Goal: Task Accomplishment & Management: Manage account settings

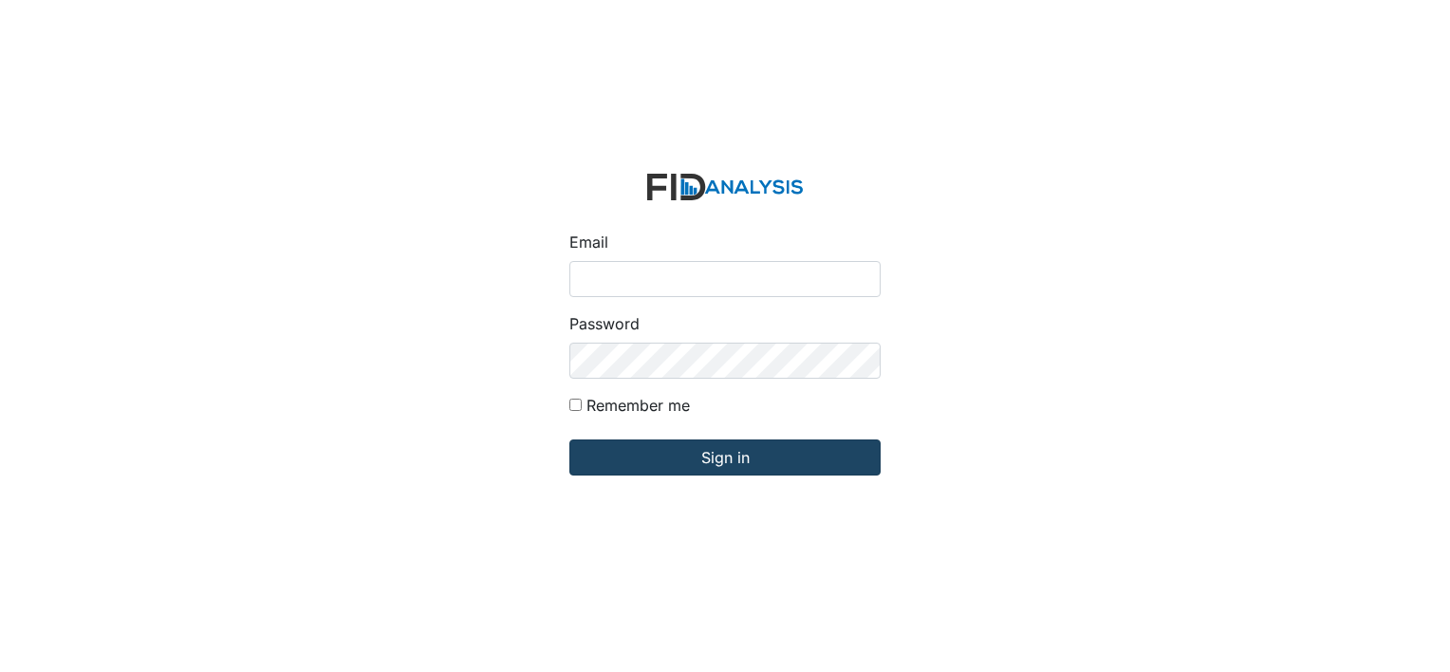
type input "[PERSON_NAME][EMAIL_ADDRESS][DOMAIN_NAME]"
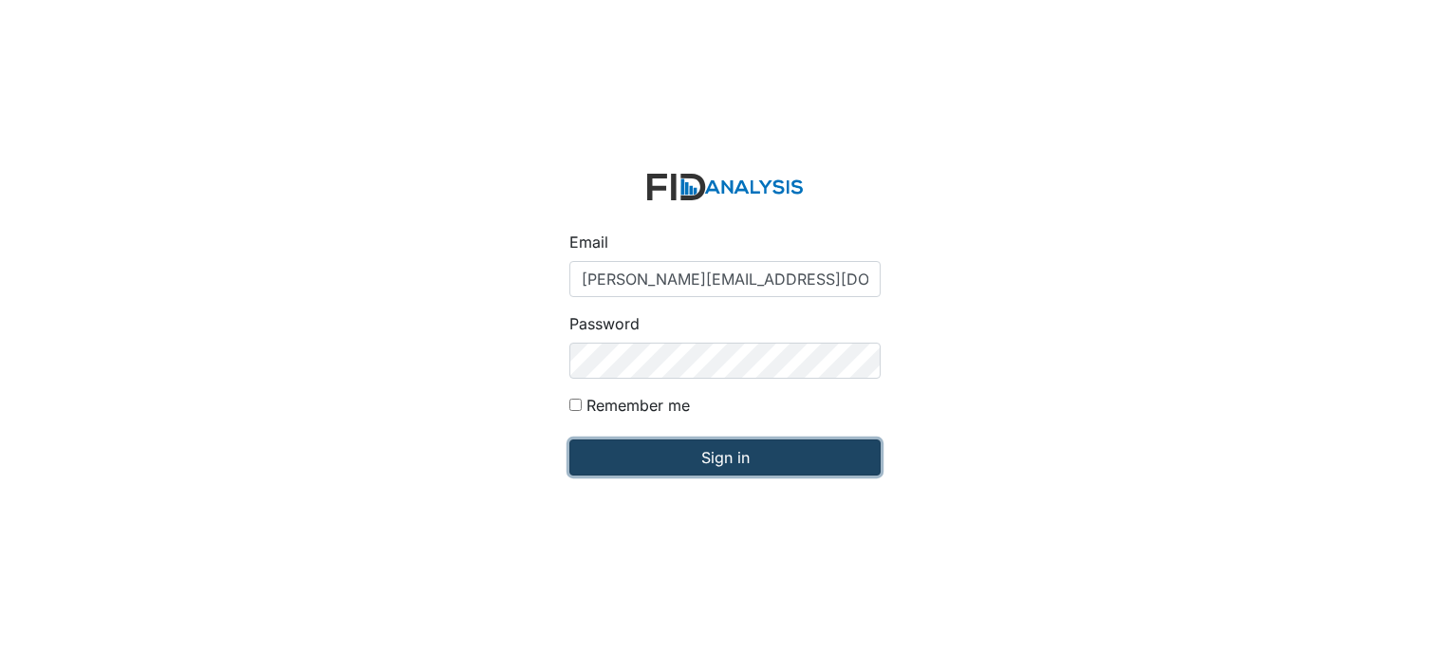
click at [736, 446] on input "Sign in" at bounding box center [724, 457] width 311 height 36
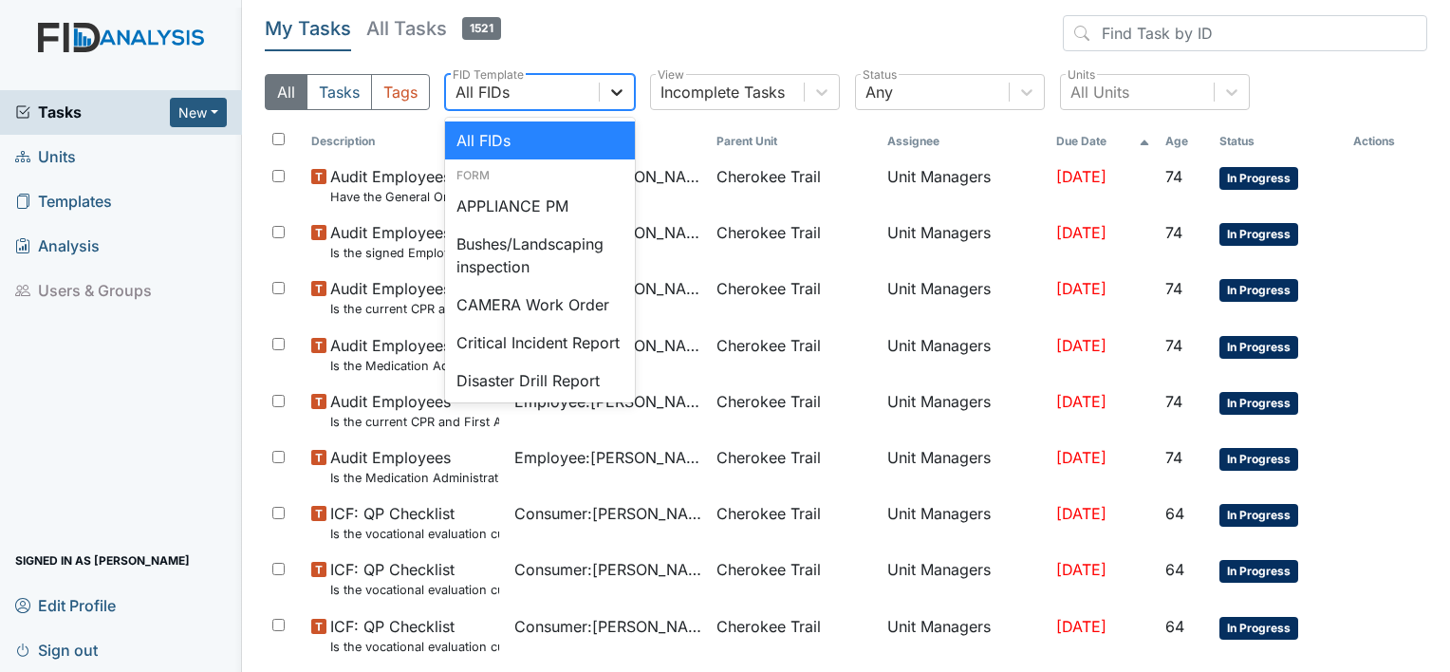
click at [609, 92] on icon at bounding box center [616, 92] width 19 height 19
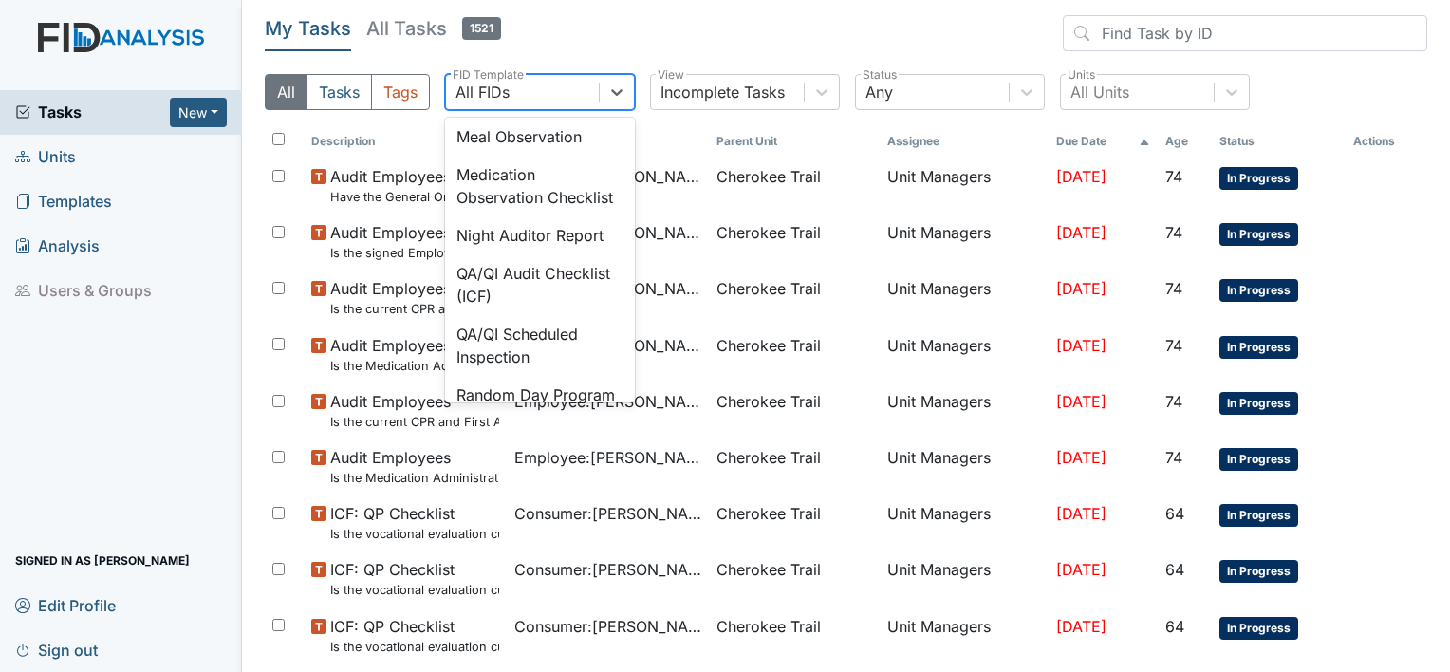
scroll to position [1492, 0]
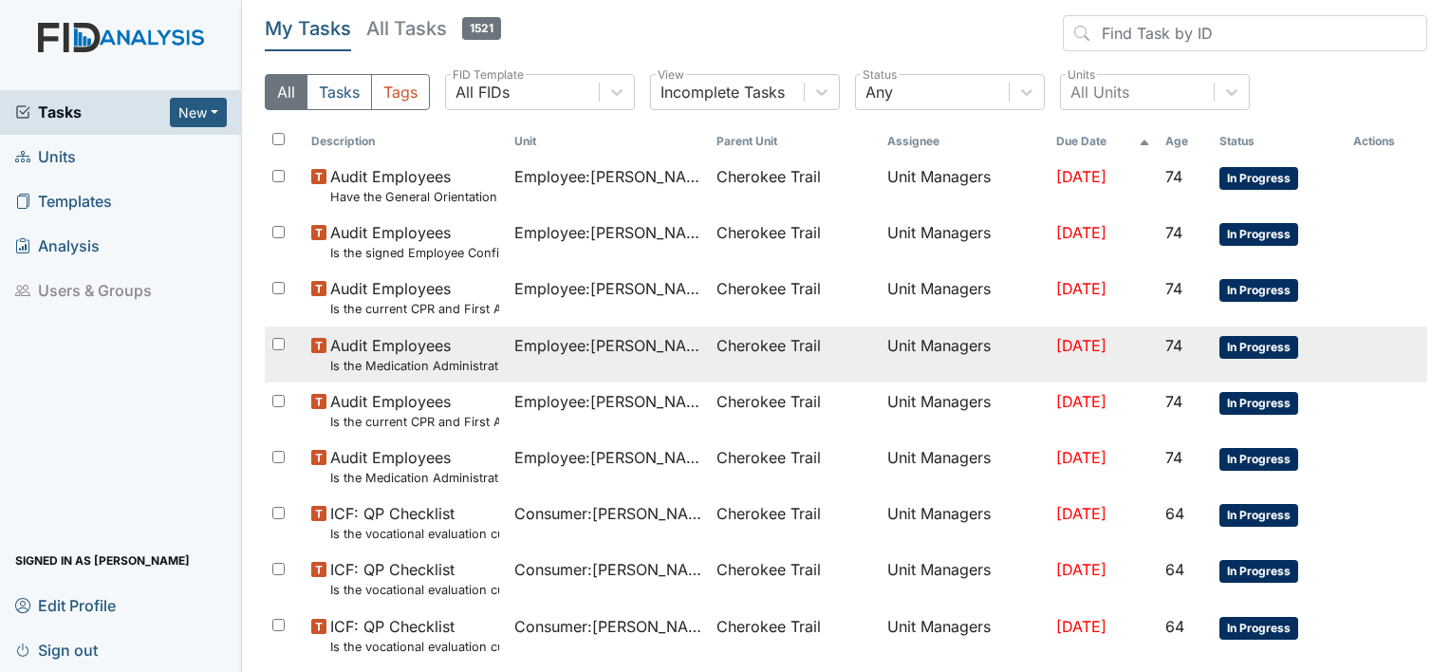
click at [641, 373] on td "Employee : Flowers, Candice" at bounding box center [608, 354] width 203 height 56
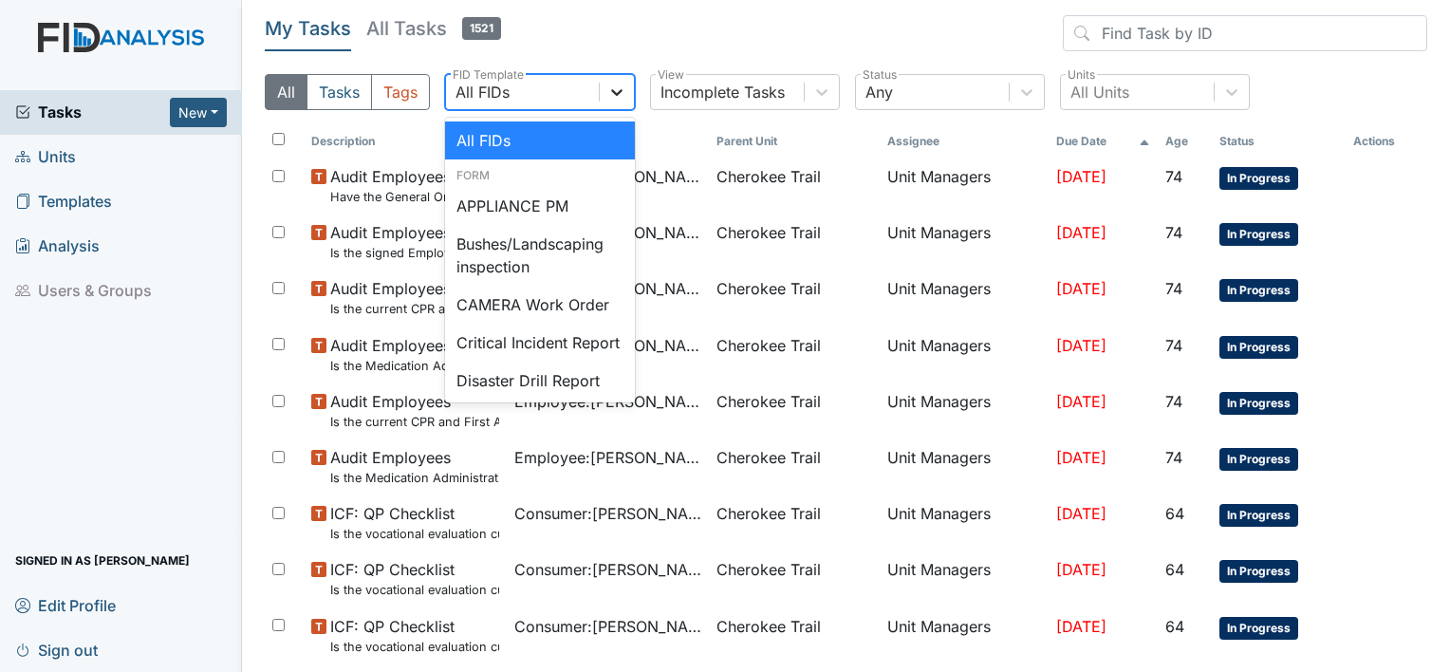
click at [605, 102] on div at bounding box center [617, 92] width 34 height 34
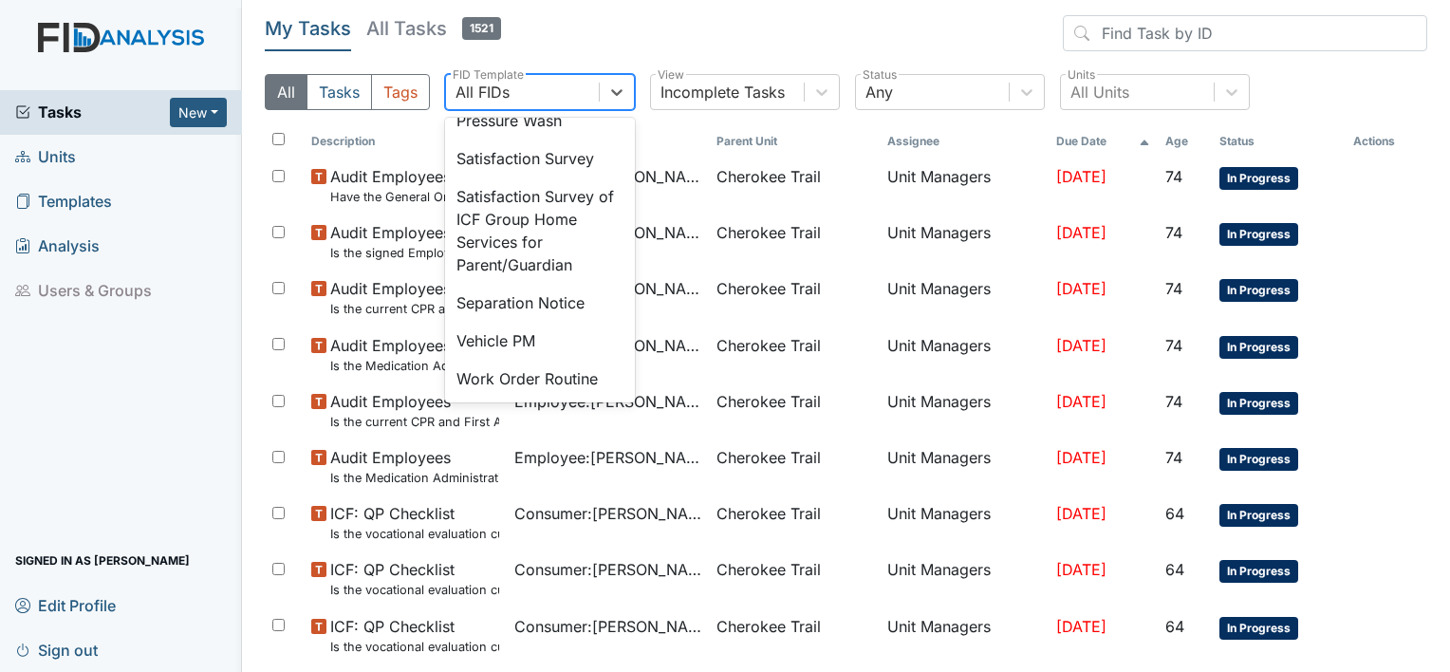
scroll to position [720, 0]
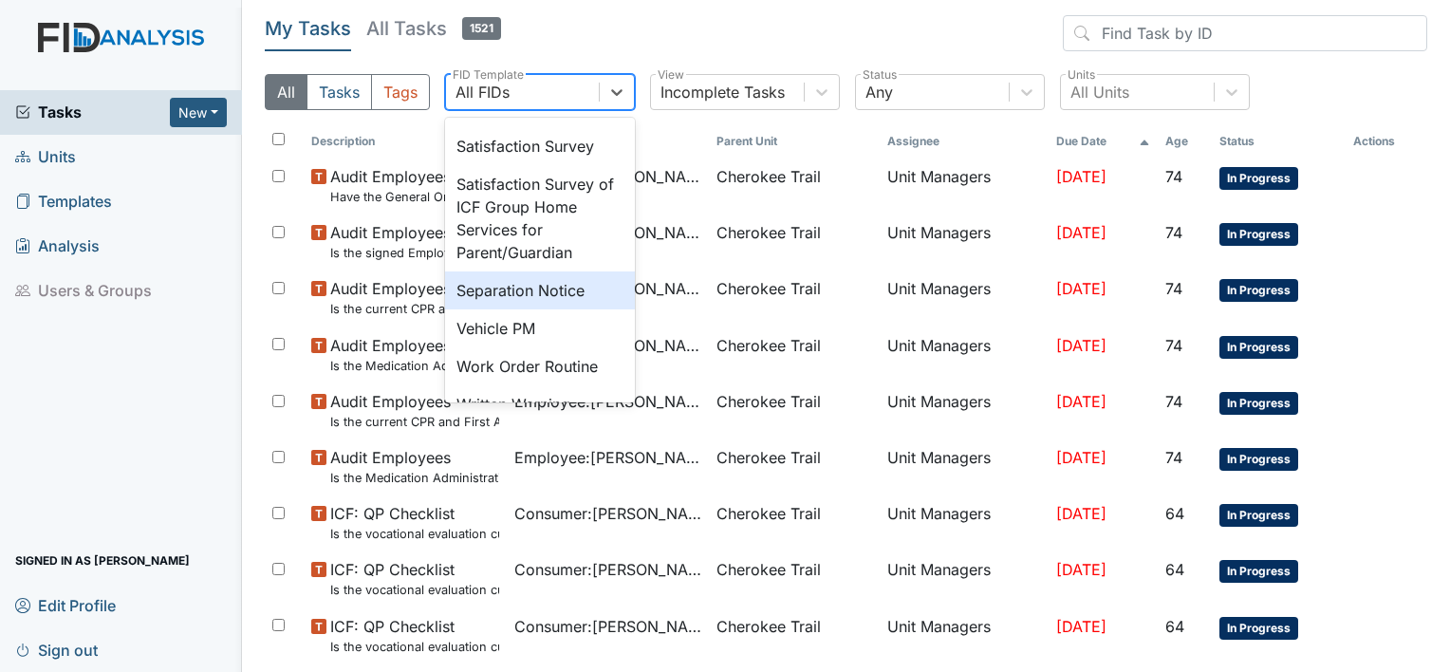
click at [586, 309] on div "Separation Notice" at bounding box center [540, 290] width 190 height 38
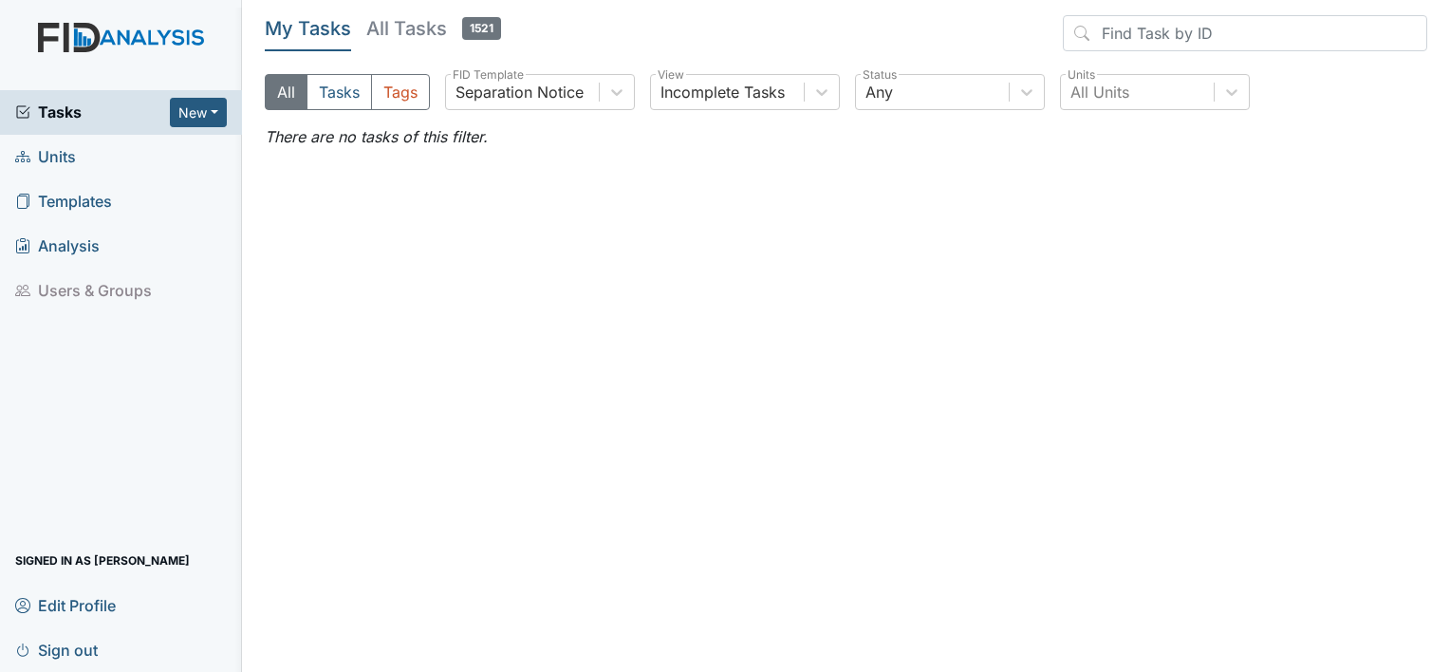
click at [289, 89] on button "All" at bounding box center [286, 92] width 43 height 36
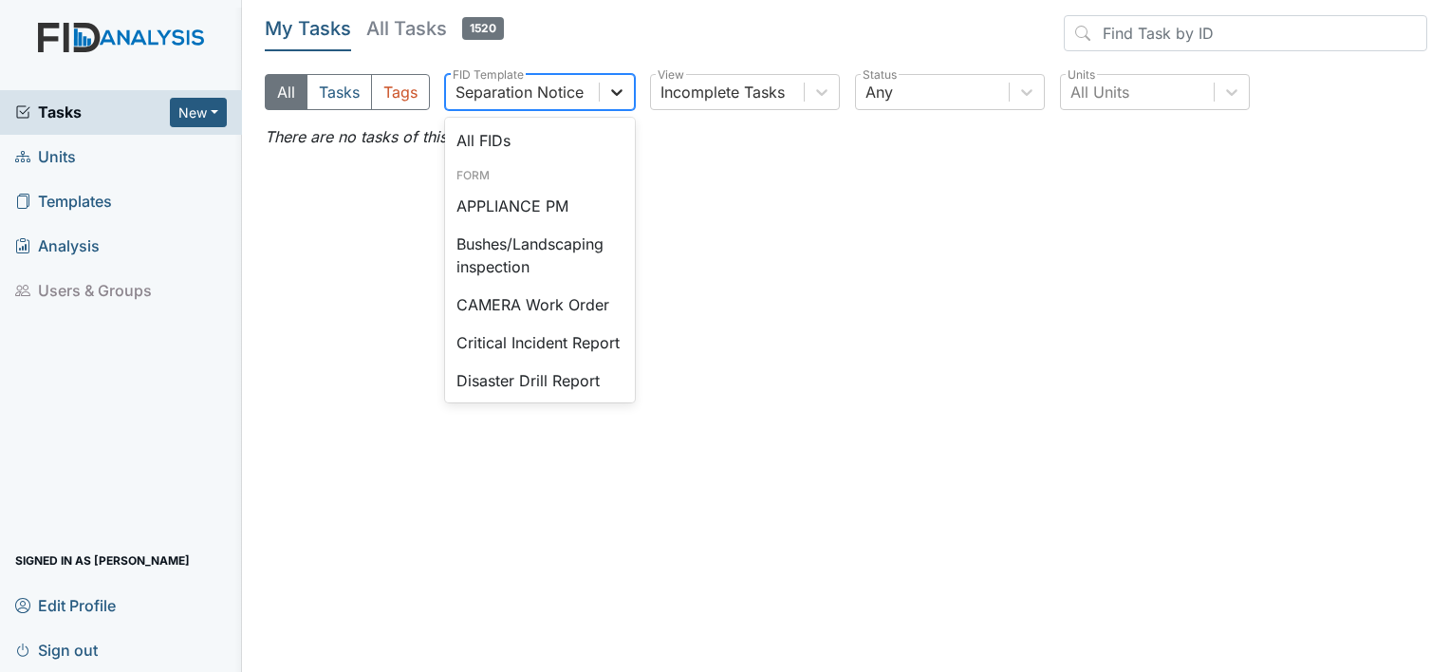
click at [607, 87] on icon at bounding box center [616, 92] width 19 height 19
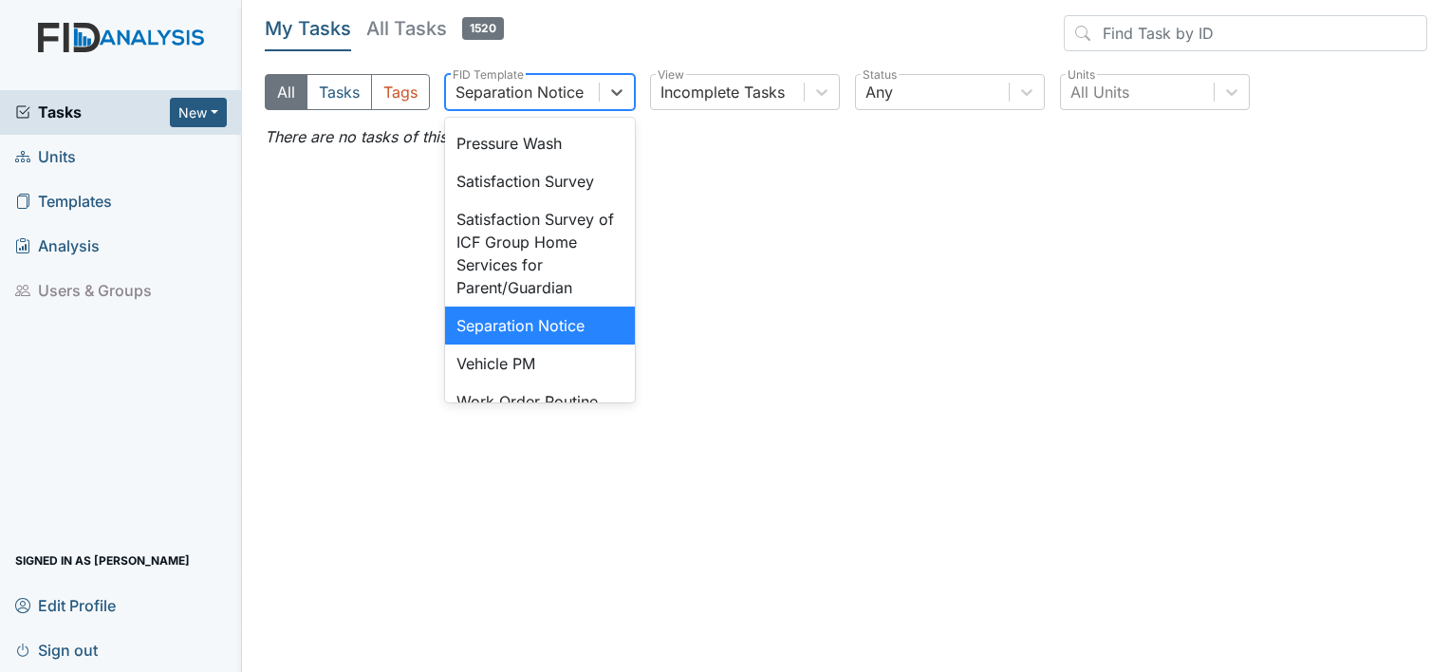
click at [546, 344] on div "Separation Notice" at bounding box center [540, 325] width 190 height 38
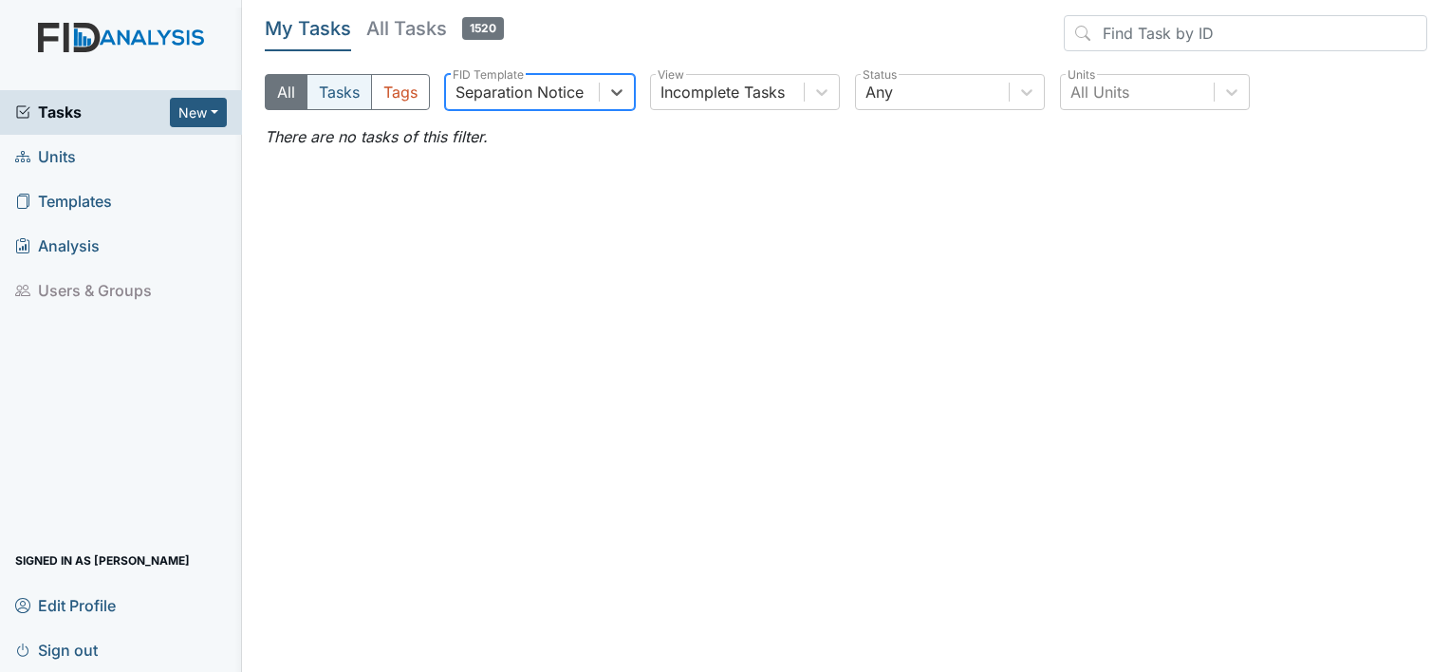
click at [343, 105] on button "Tasks" at bounding box center [338, 92] width 65 height 36
click at [296, 91] on button "All" at bounding box center [286, 92] width 43 height 36
click at [51, 161] on span "Units" at bounding box center [45, 156] width 61 height 29
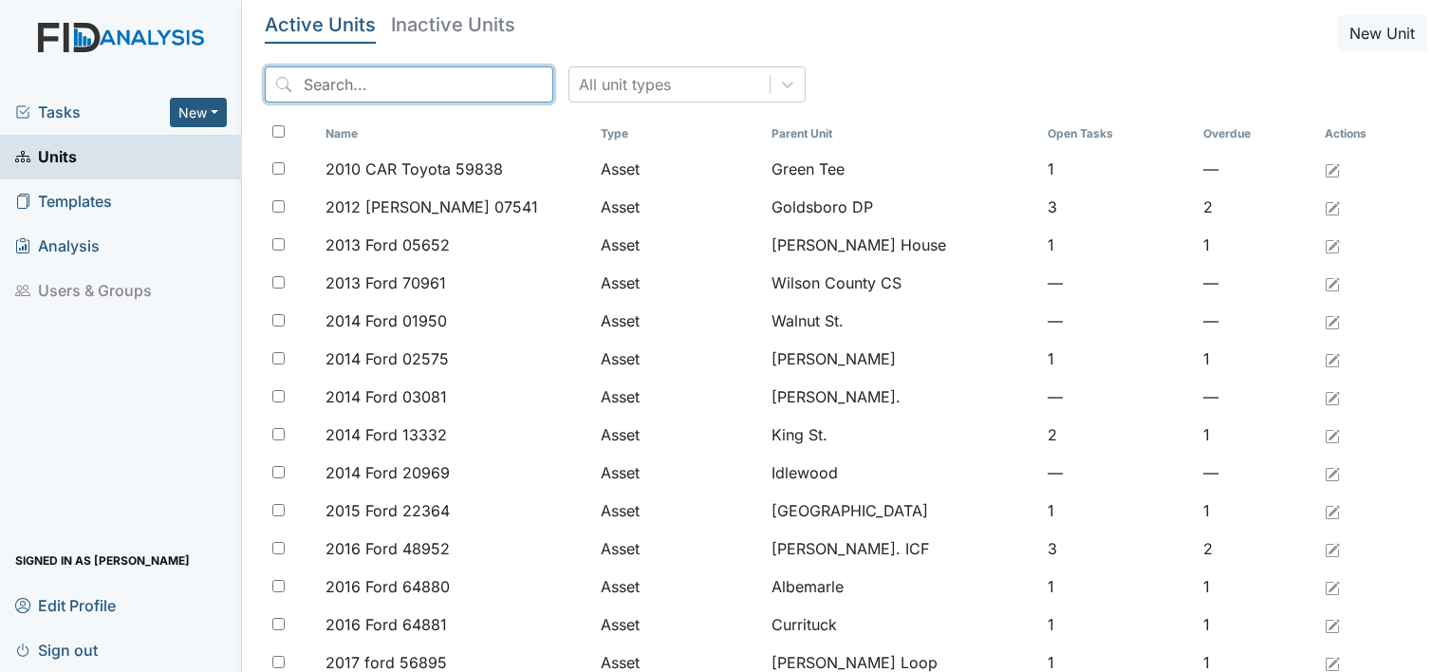
click at [330, 90] on input "search" at bounding box center [409, 84] width 288 height 36
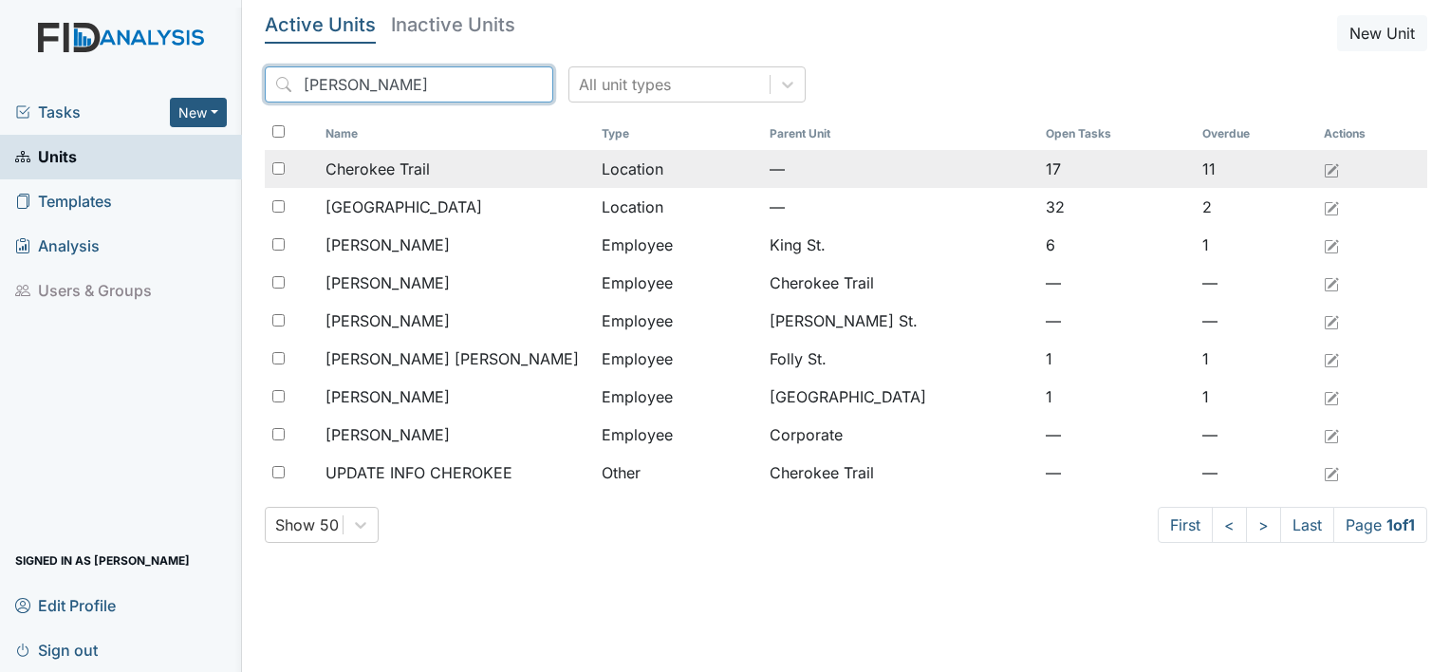
type input "cher"
click at [343, 167] on span "Cherokee Trail" at bounding box center [377, 168] width 104 height 23
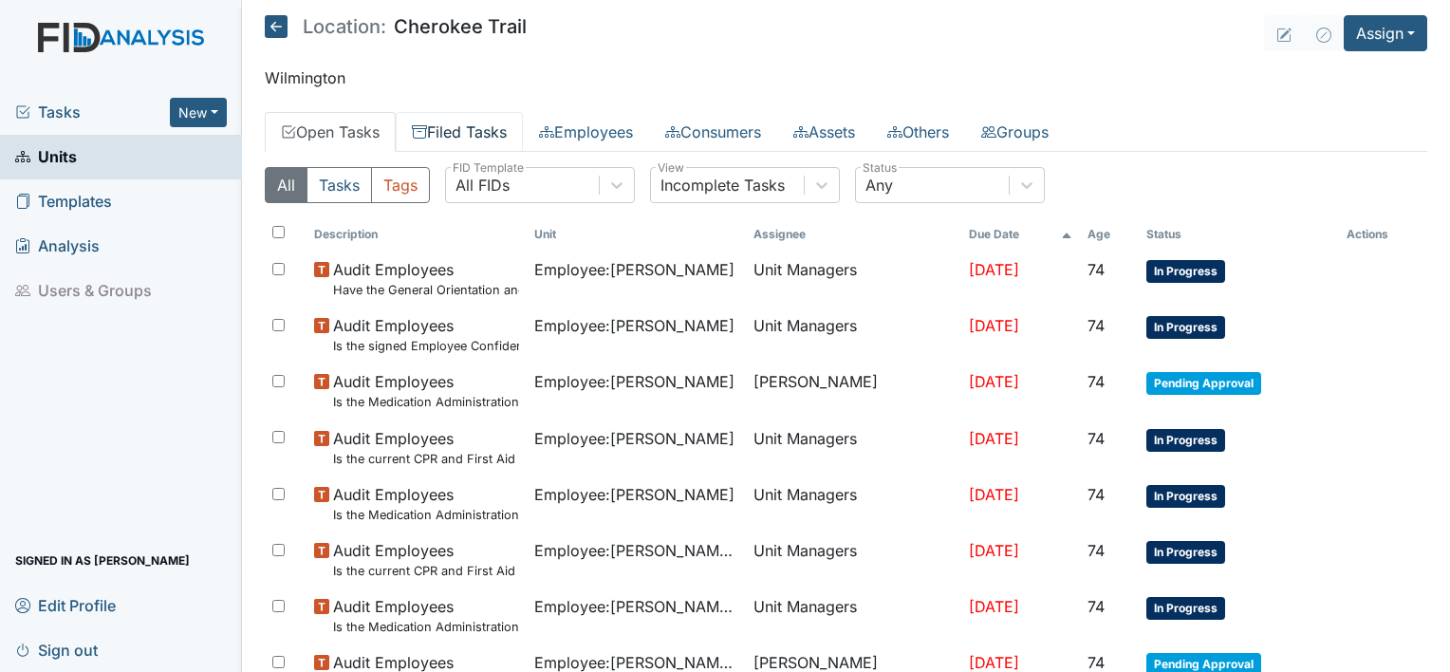
click at [445, 129] on link "Filed Tasks" at bounding box center [459, 132] width 127 height 40
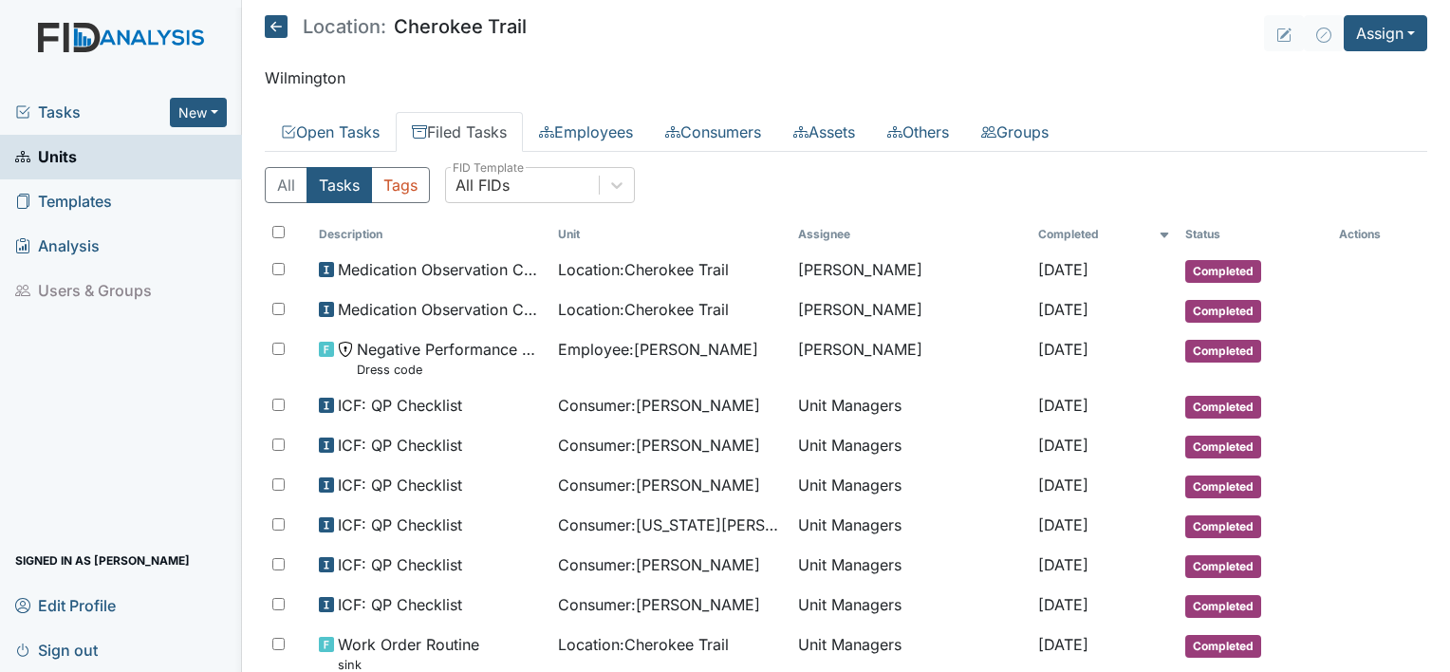
click at [508, 132] on link "Filed Tasks" at bounding box center [459, 132] width 127 height 40
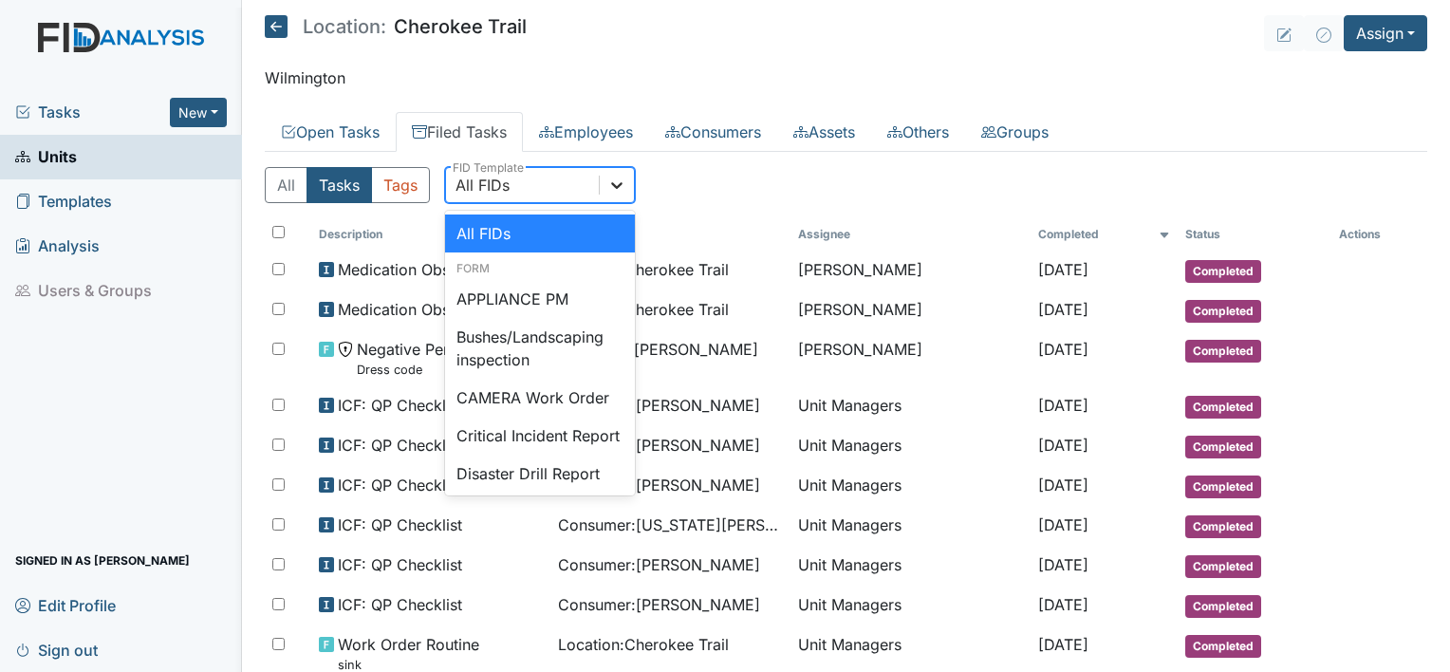
click at [613, 181] on icon at bounding box center [616, 185] width 19 height 19
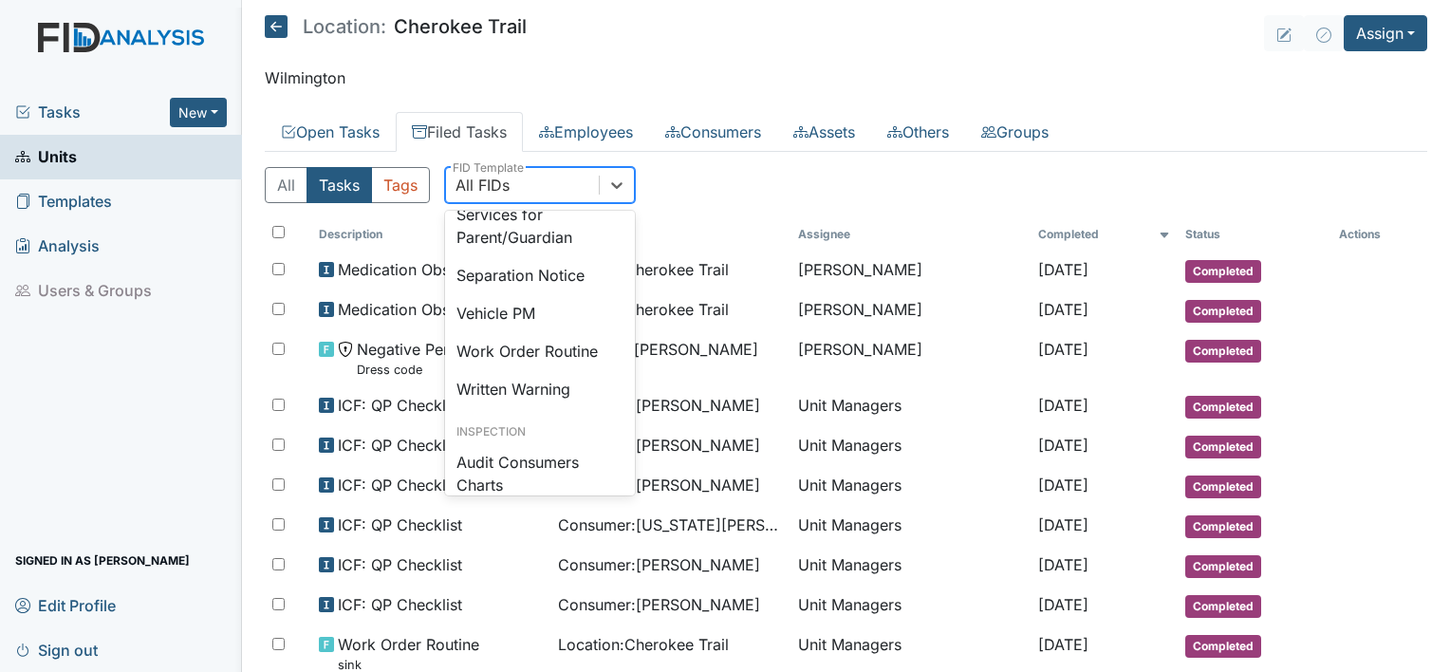
scroll to position [740, 0]
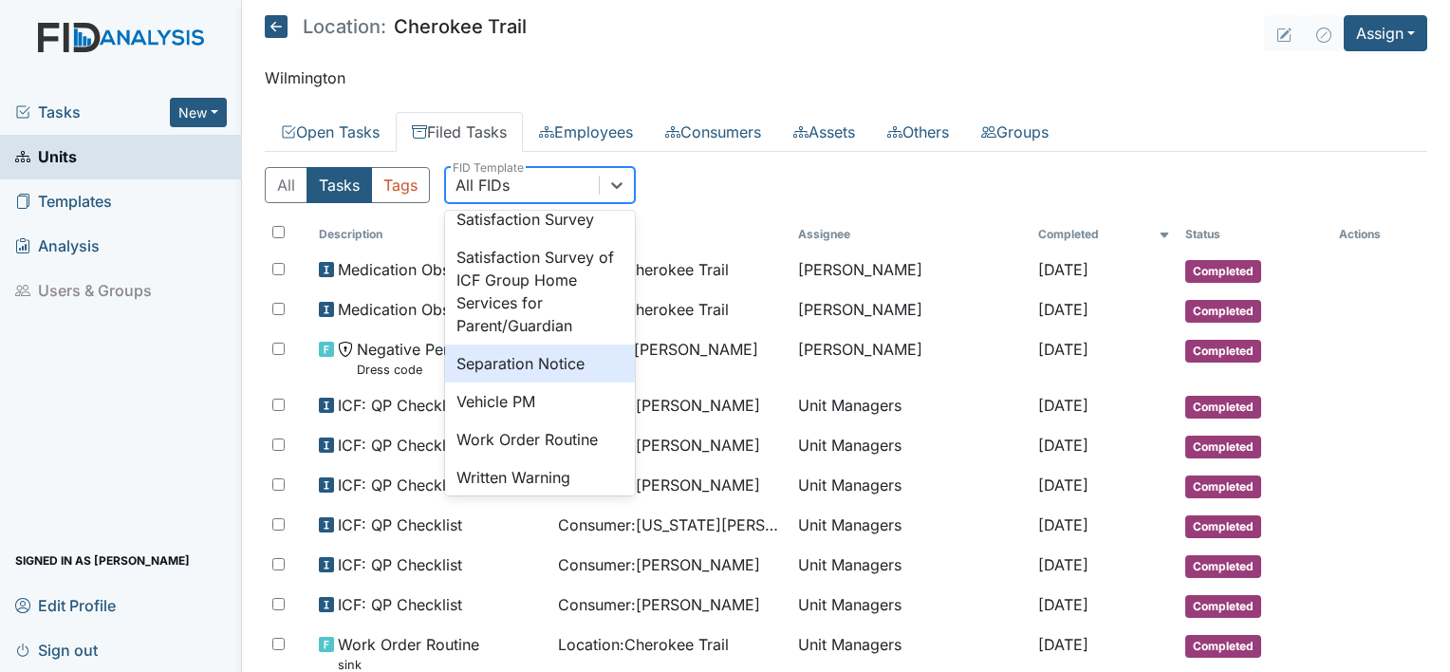
click at [552, 382] on div "Separation Notice" at bounding box center [540, 363] width 190 height 38
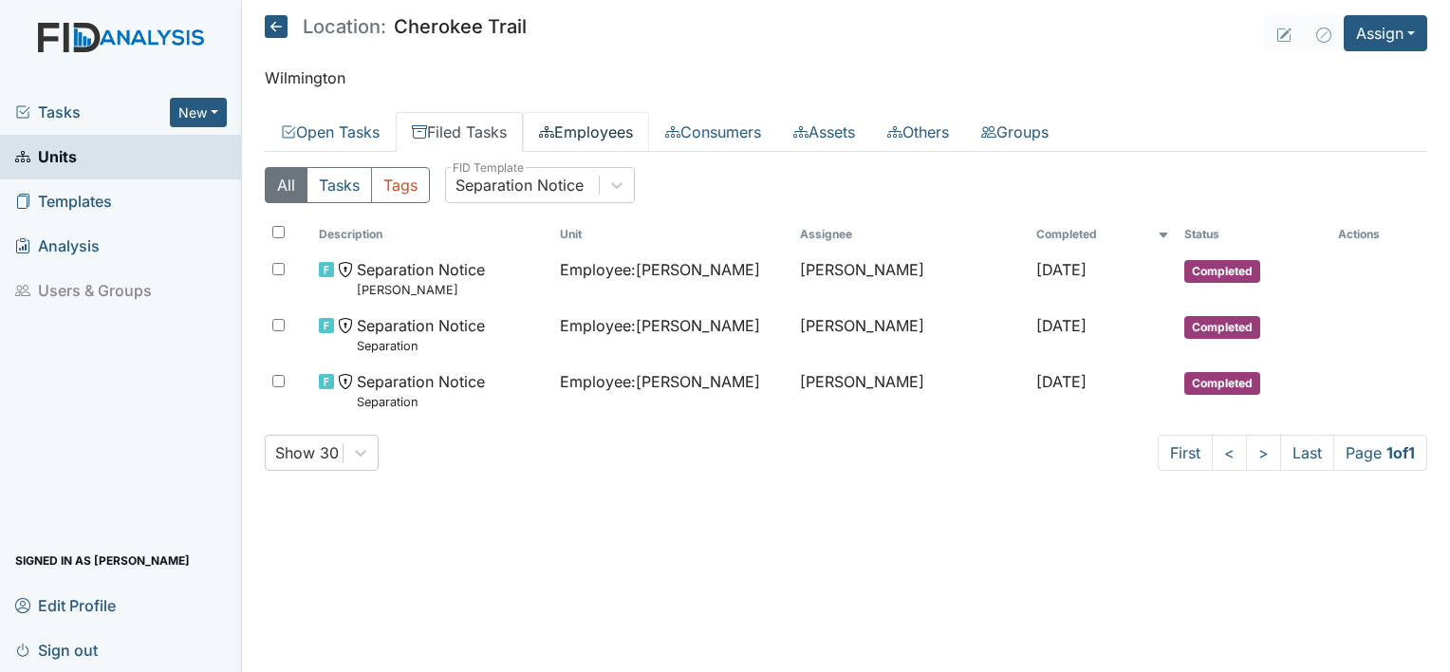
click at [634, 129] on link "Employees" at bounding box center [586, 132] width 126 height 40
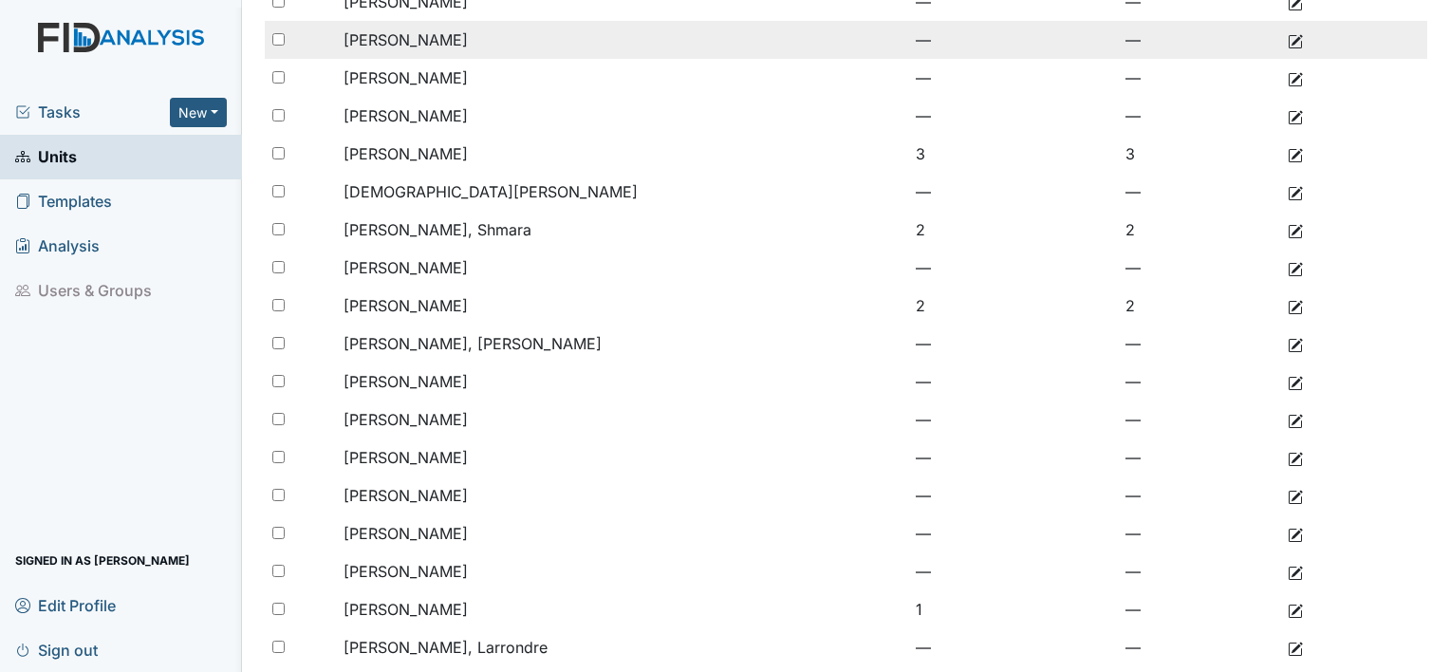
scroll to position [380, 0]
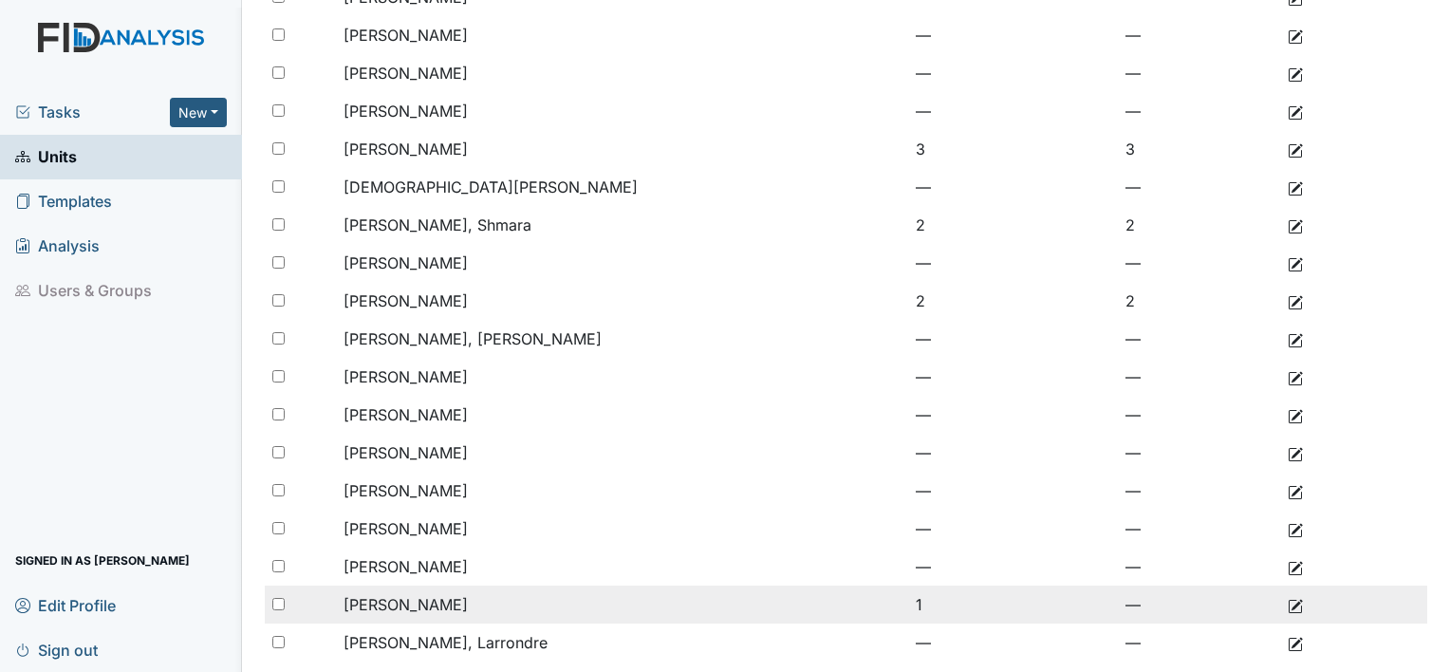
click at [417, 603] on span "Pellom, Missy" at bounding box center [405, 604] width 124 height 19
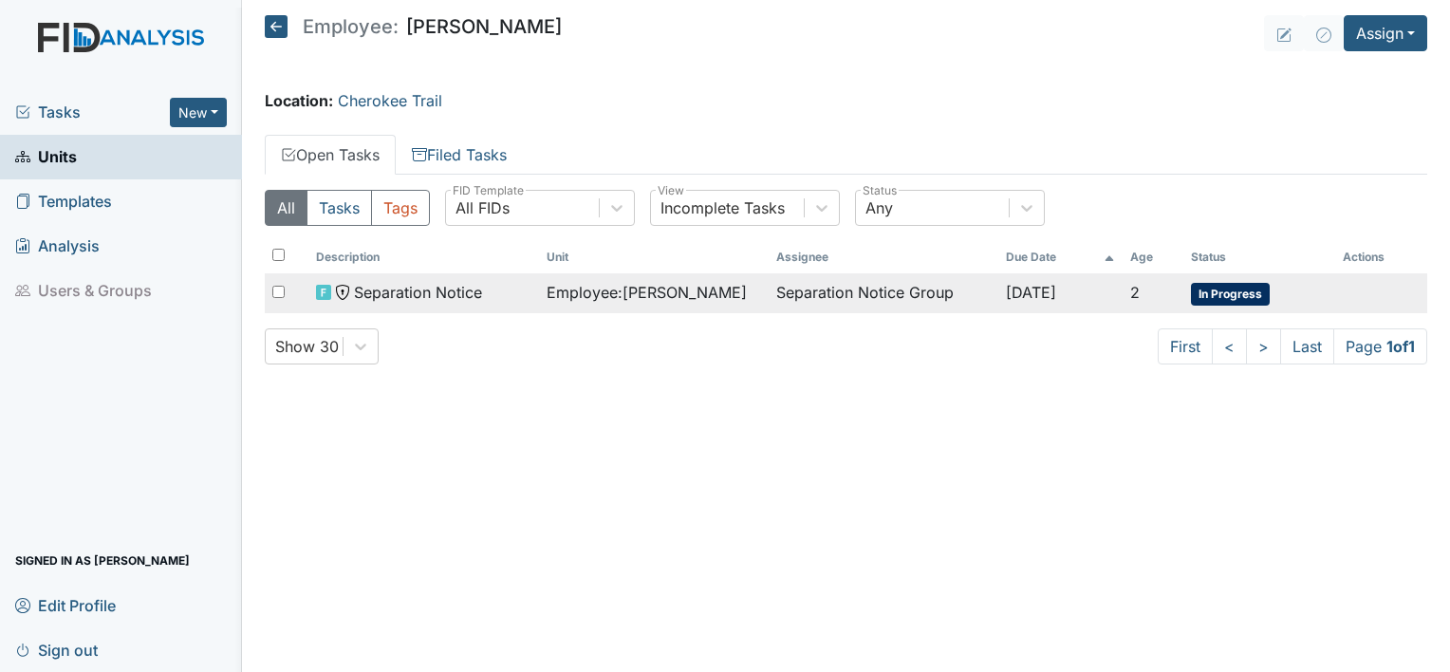
click at [714, 300] on div "Employee : Pellom, Missy" at bounding box center [653, 292] width 214 height 23
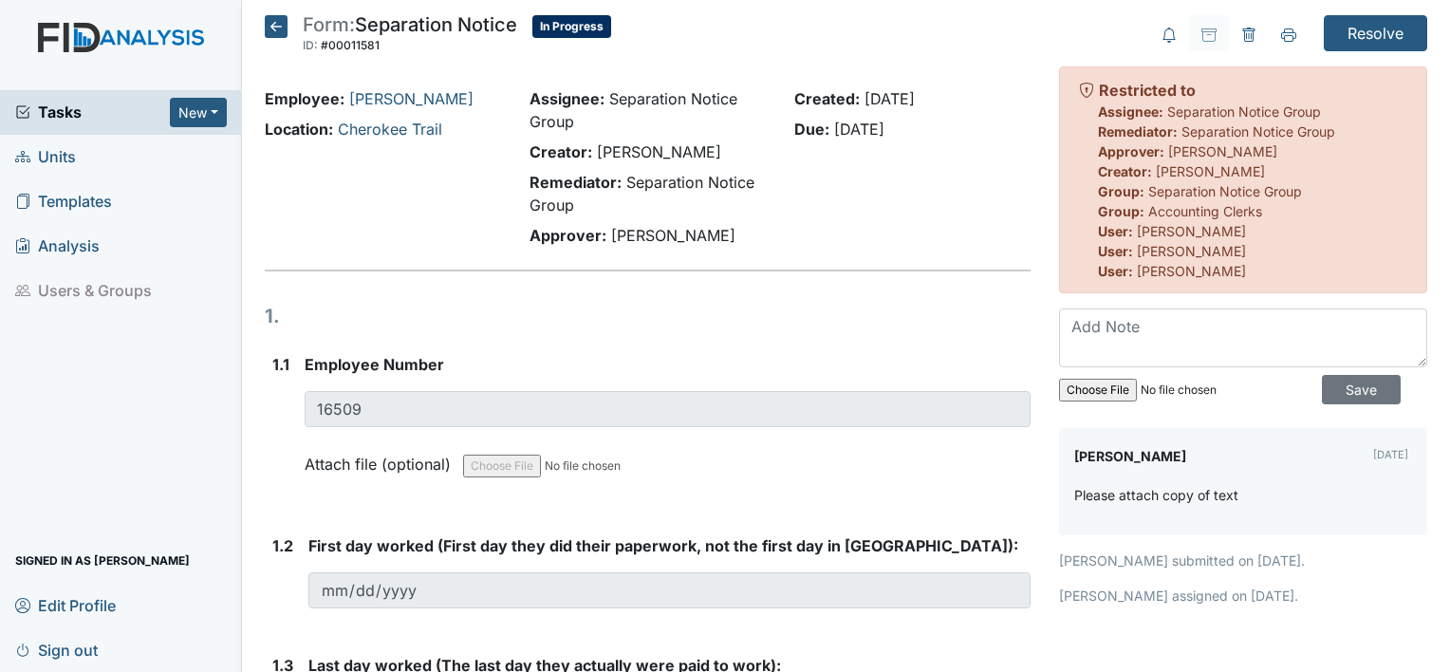
click at [986, 535] on strong "First day worked (First day they did their paperwork, not the first day in Reli…" at bounding box center [669, 545] width 722 height 23
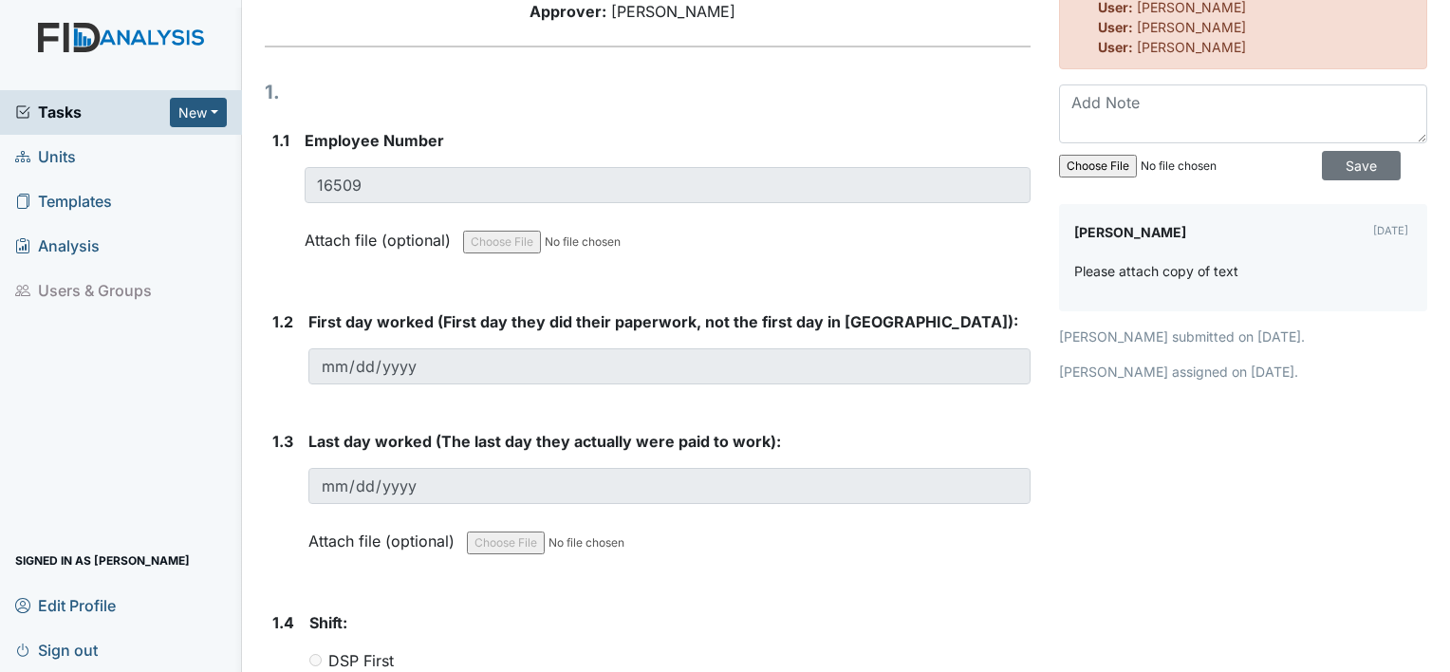
scroll to position [228, 0]
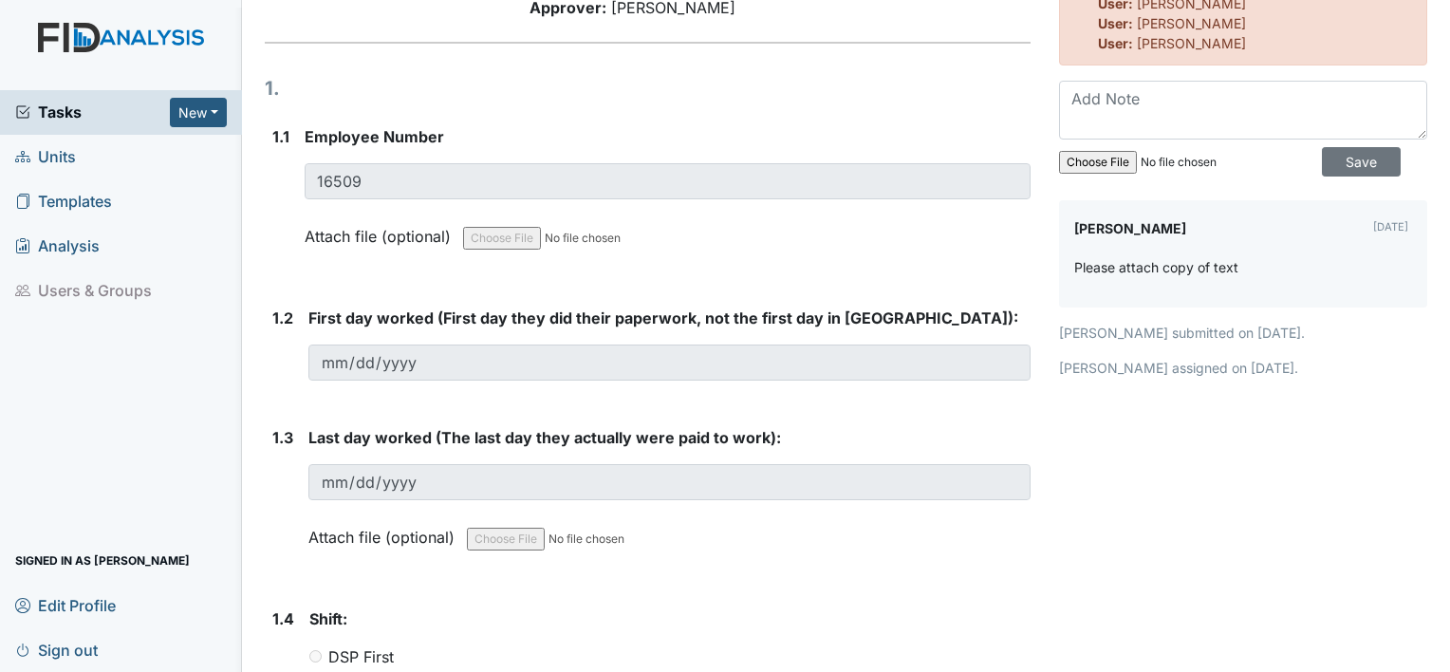
drag, startPoint x: 1074, startPoint y: 163, endPoint x: 1062, endPoint y: 161, distance: 12.5
click at [1062, 161] on input "file" at bounding box center [1188, 162] width 258 height 46
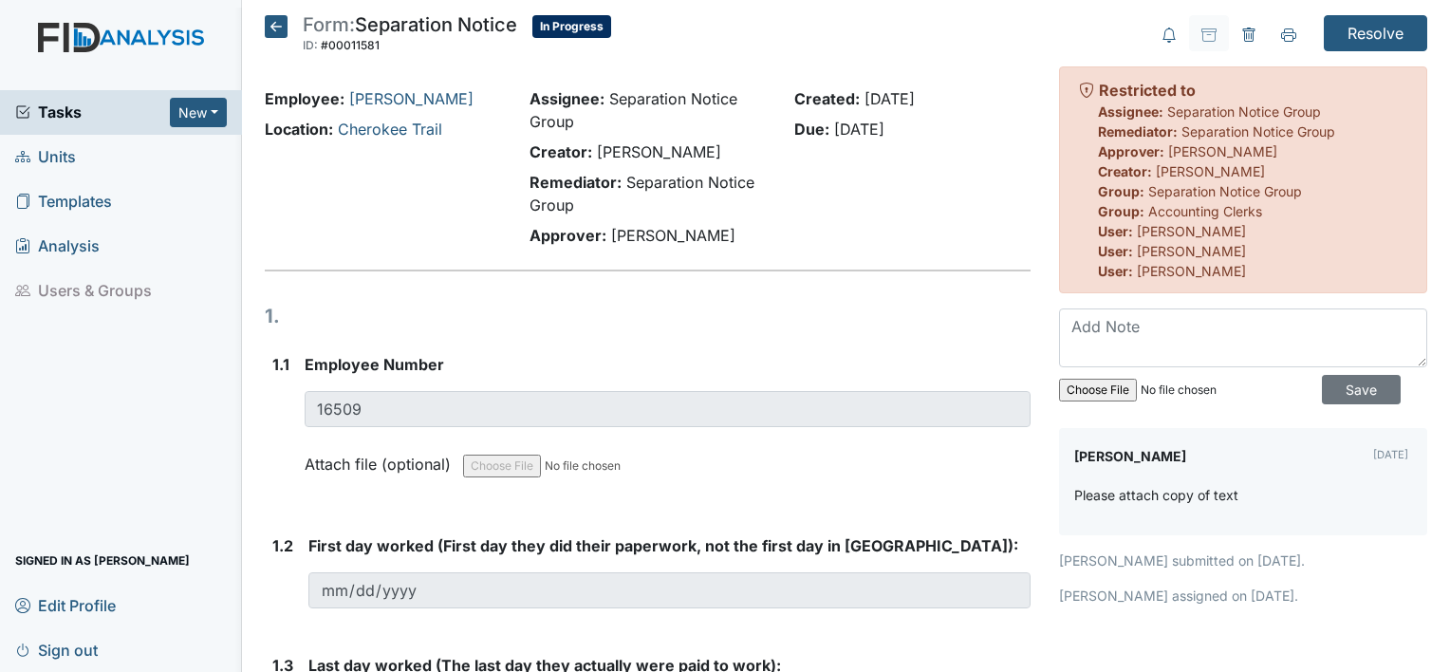
scroll to position [0, 0]
click at [1246, 34] on icon at bounding box center [1249, 35] width 6 height 7
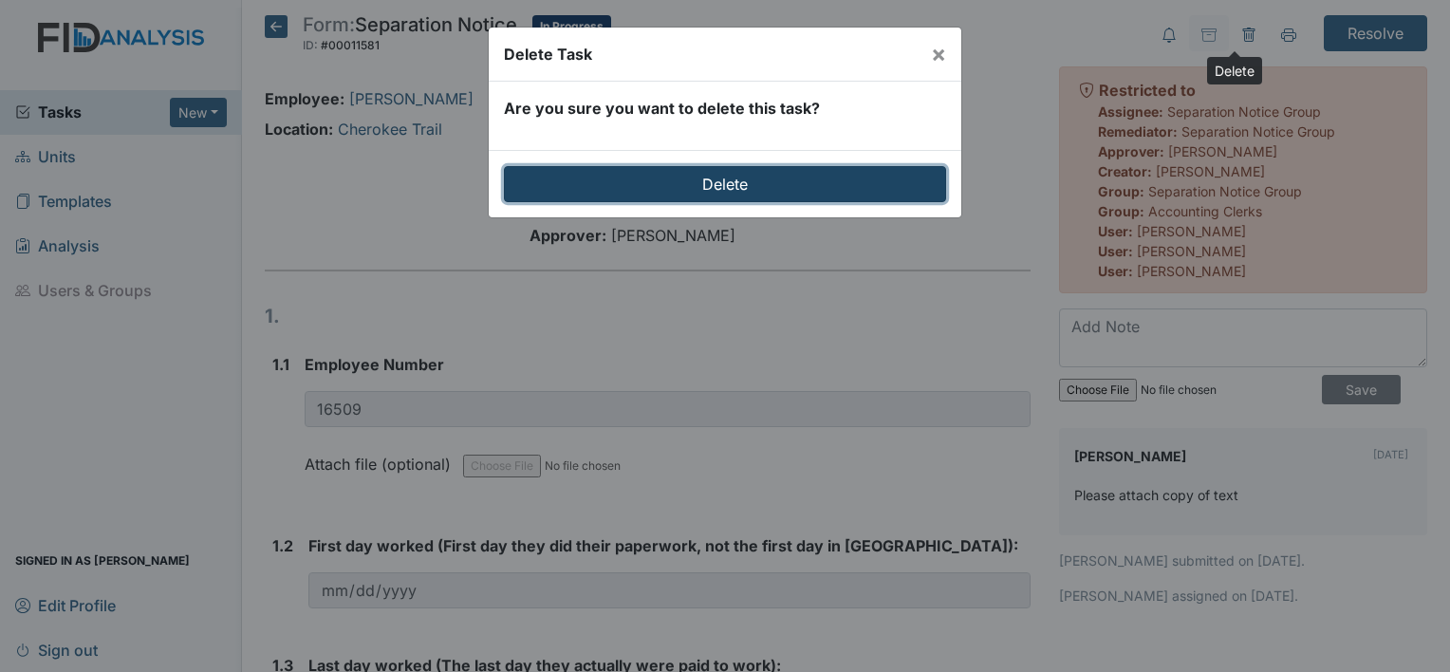
click at [881, 185] on input "Delete" at bounding box center [725, 184] width 442 height 36
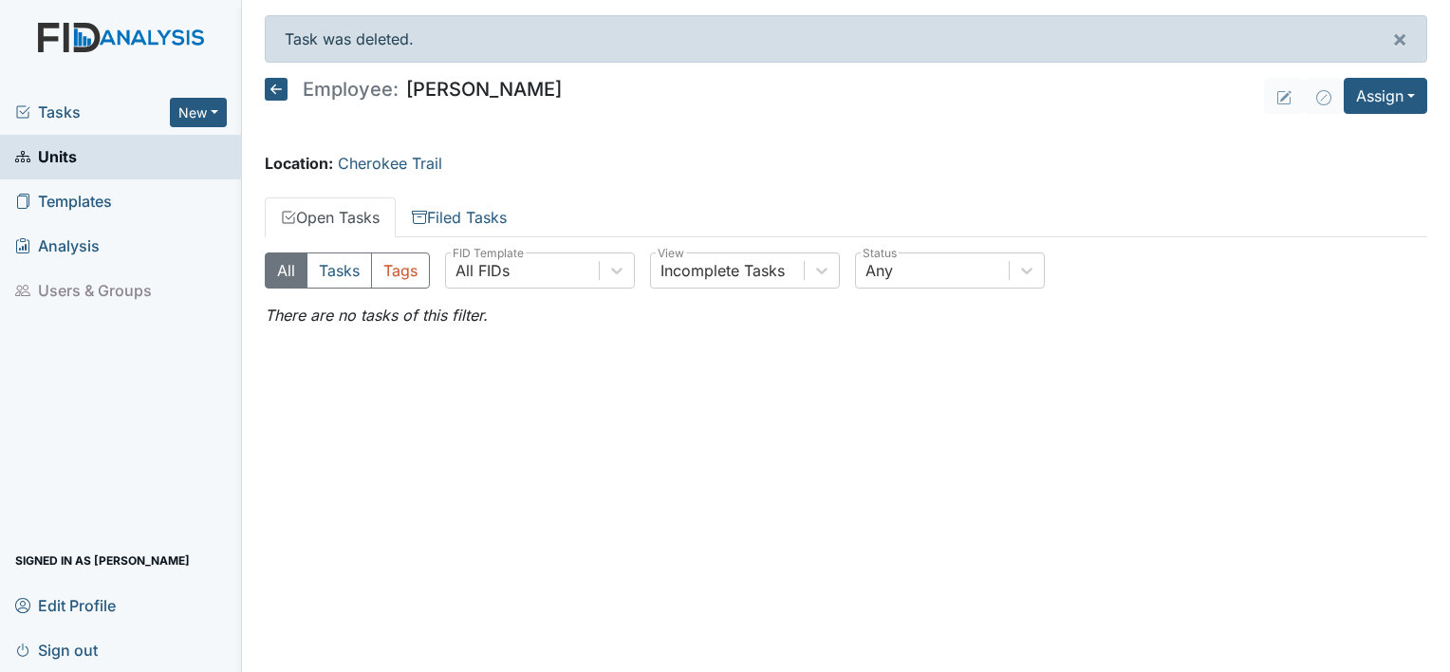
click at [276, 97] on icon at bounding box center [276, 89] width 23 height 23
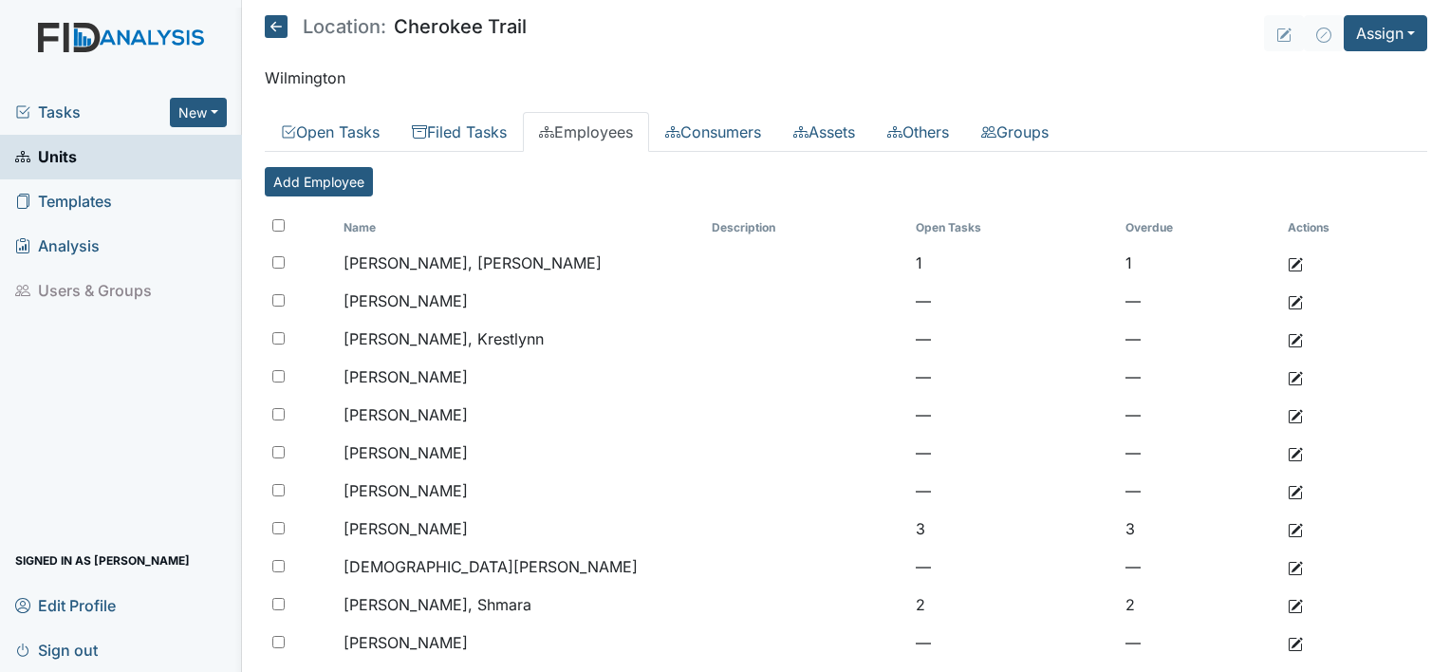
scroll to position [528, 0]
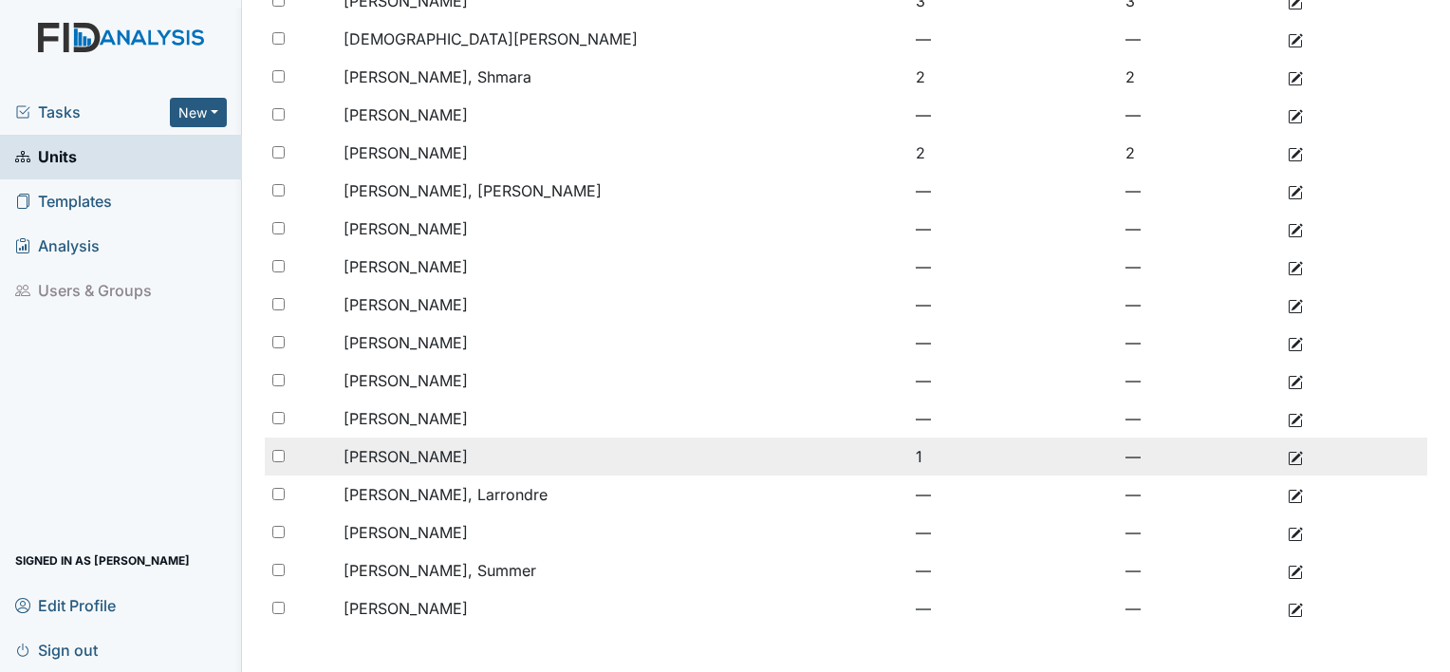
click at [745, 461] on td at bounding box center [806, 456] width 204 height 38
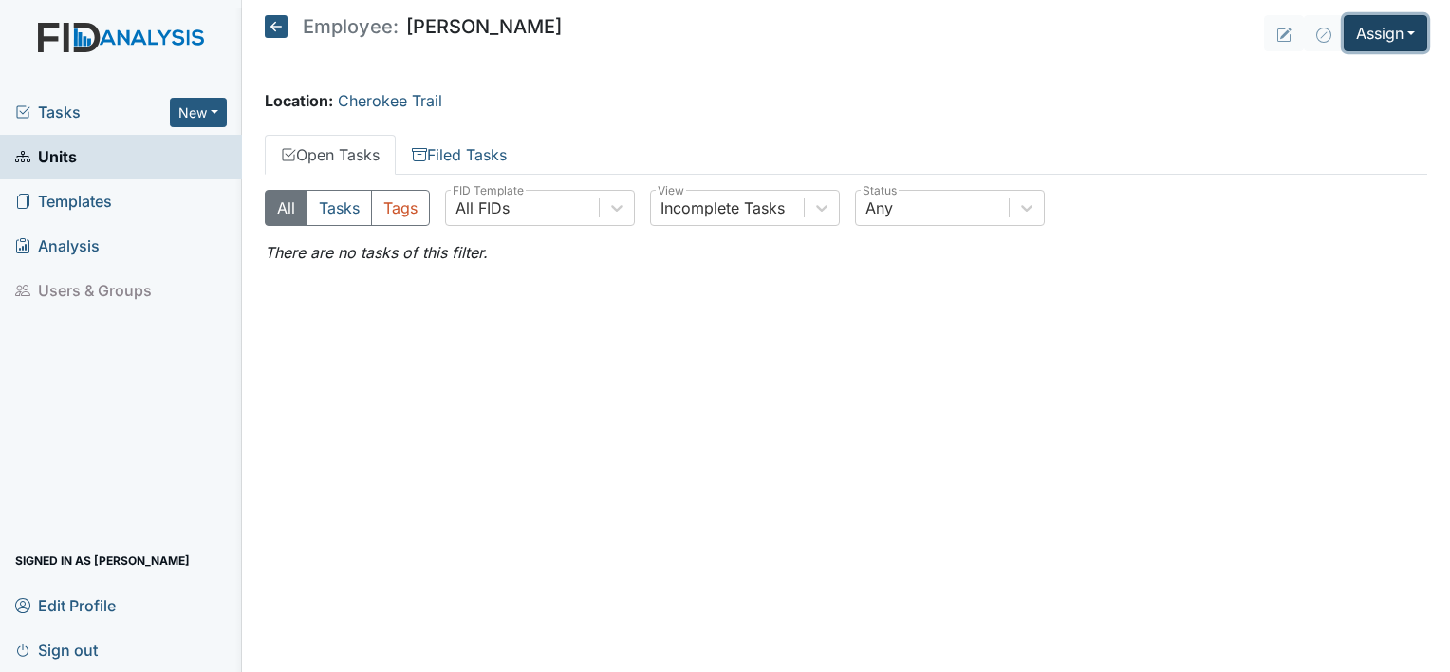
click at [1378, 38] on button "Assign" at bounding box center [1384, 33] width 83 height 36
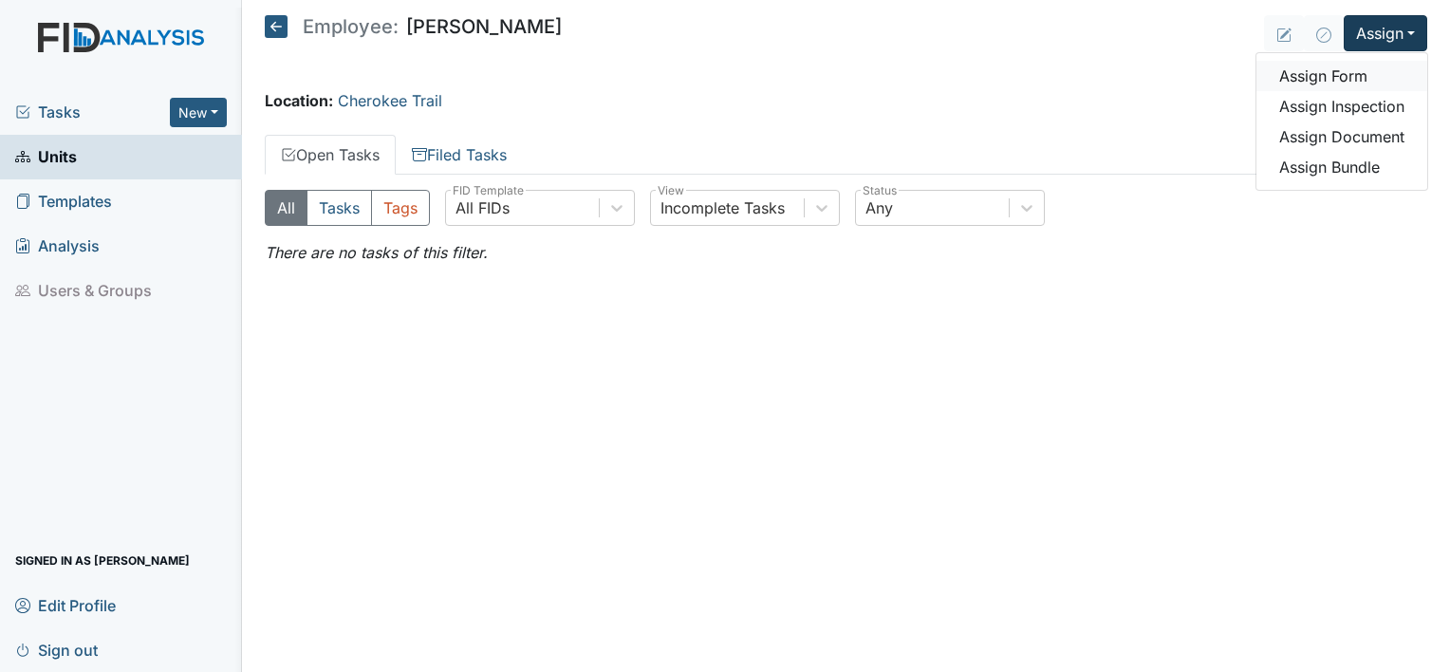
click at [1367, 72] on link "Assign Form" at bounding box center [1341, 76] width 171 height 30
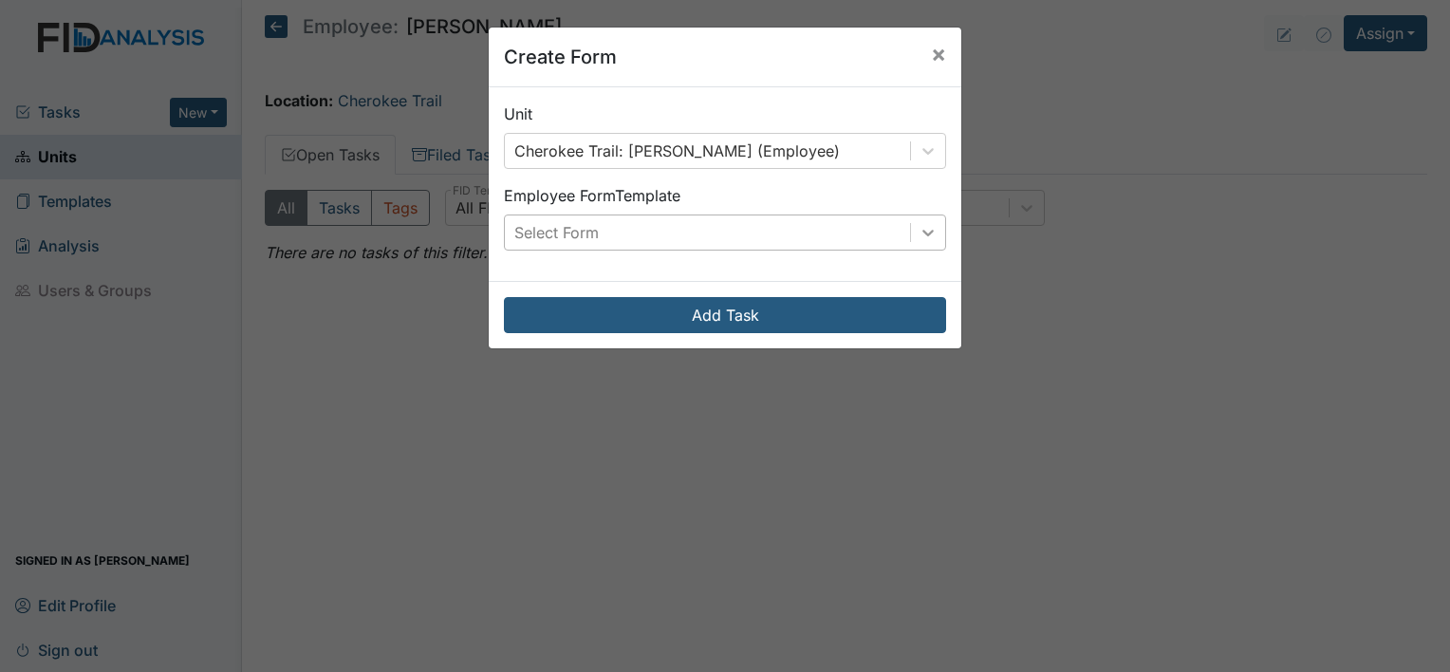
click at [922, 232] on icon at bounding box center [927, 233] width 11 height 7
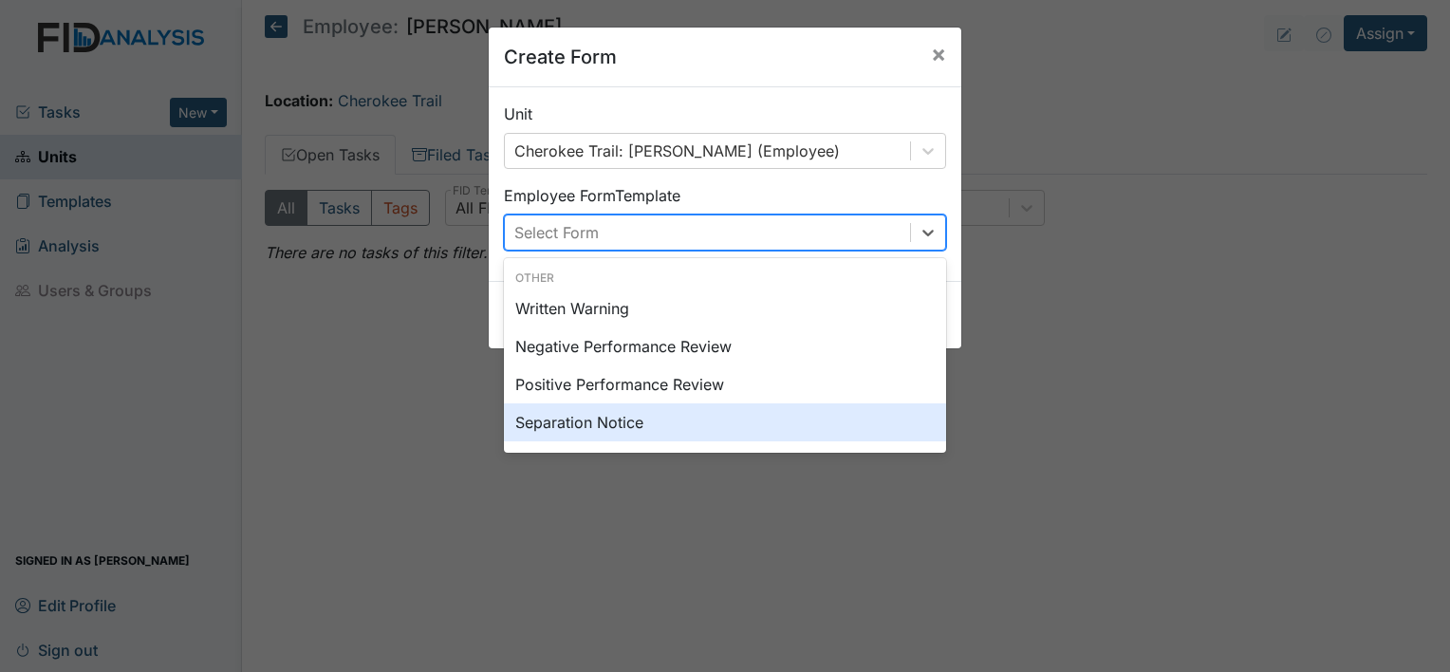
click at [707, 426] on div "Separation Notice" at bounding box center [725, 422] width 442 height 38
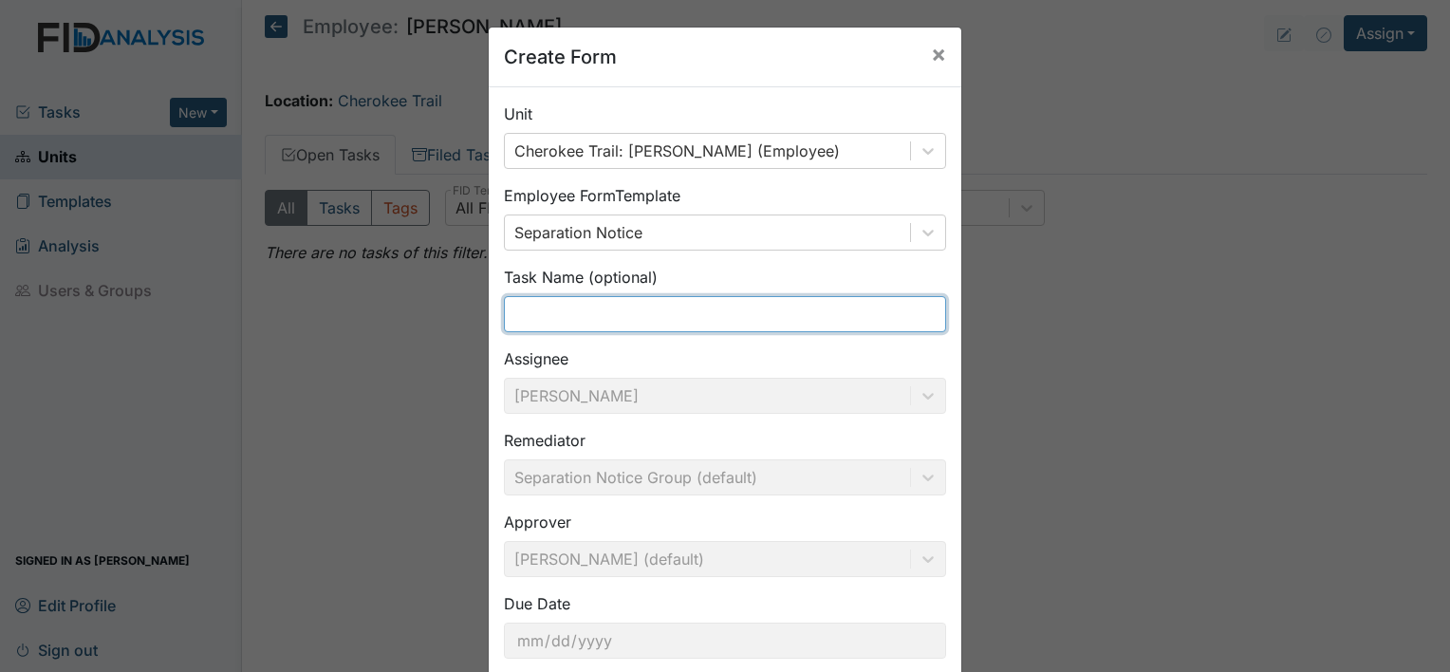
click at [535, 318] on input "text" at bounding box center [725, 314] width 442 height 36
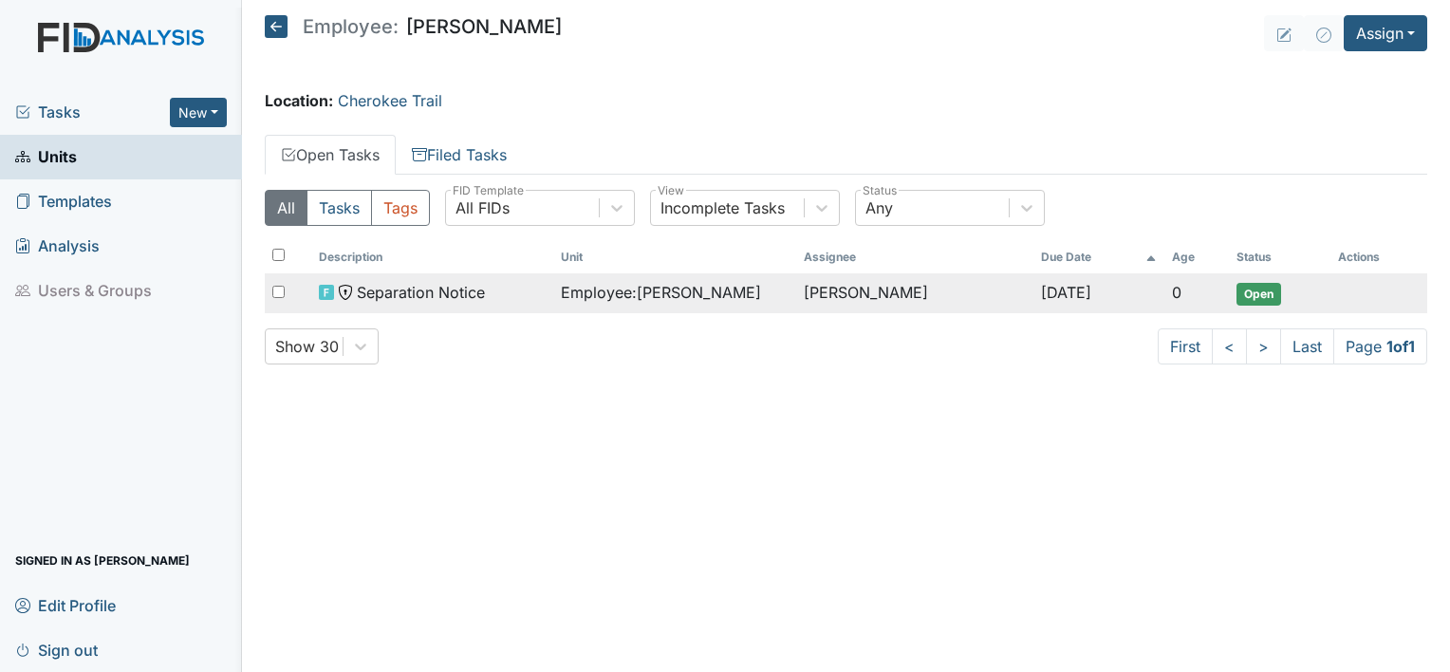
click at [553, 291] on td "Employee : [PERSON_NAME]" at bounding box center [674, 293] width 242 height 40
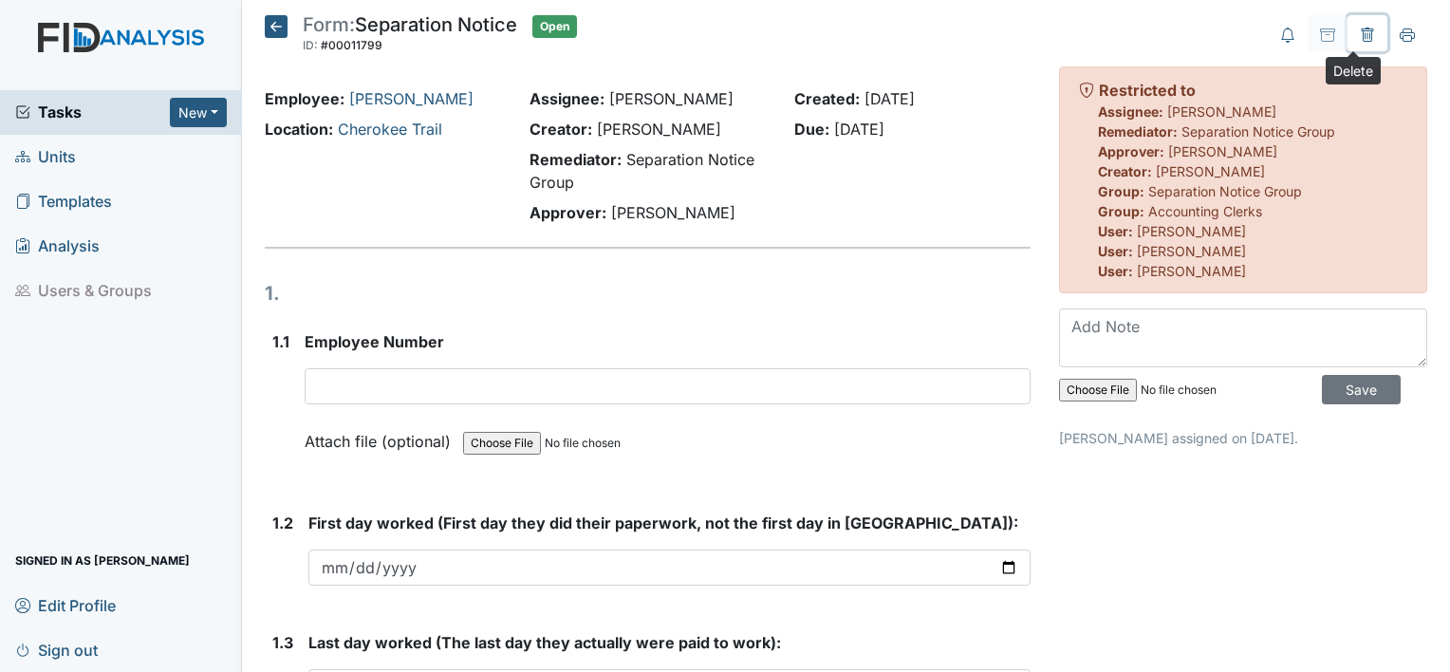
click at [1361, 30] on icon at bounding box center [1367, 35] width 12 height 14
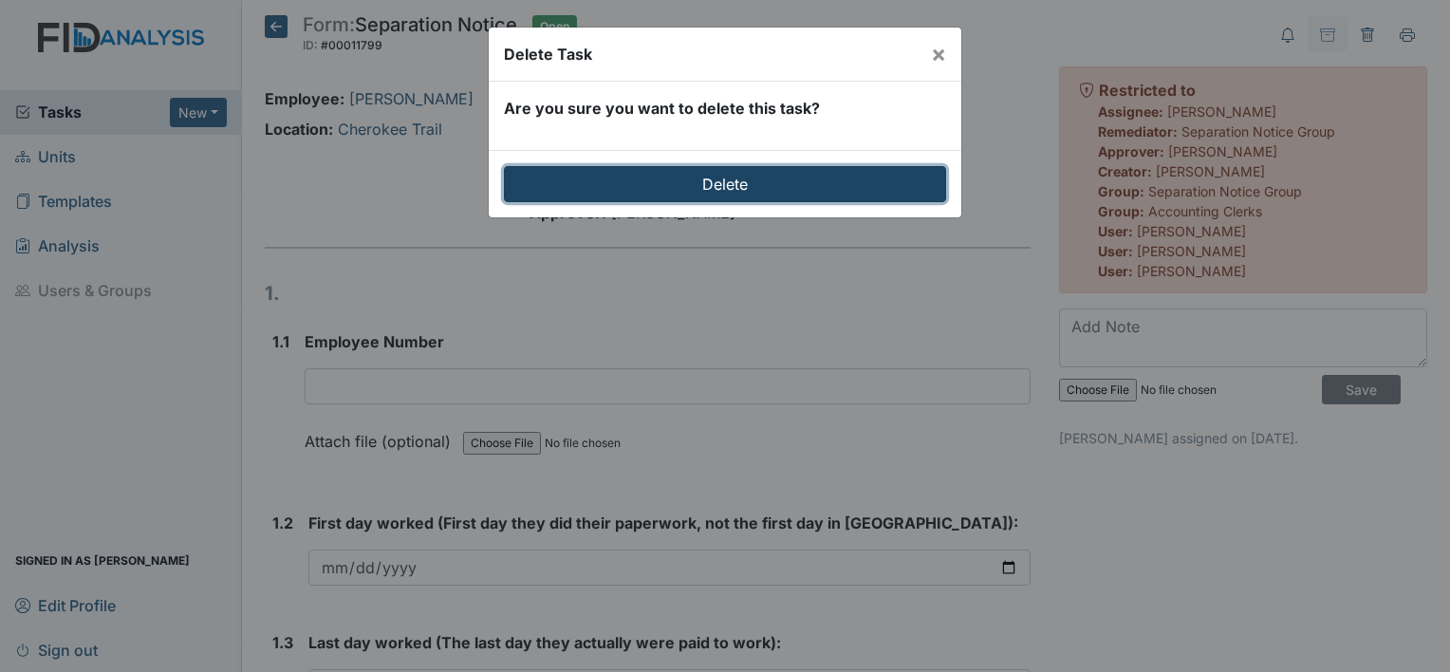
click at [827, 168] on input "Delete" at bounding box center [725, 184] width 442 height 36
